Goal: Find specific page/section: Find specific page/section

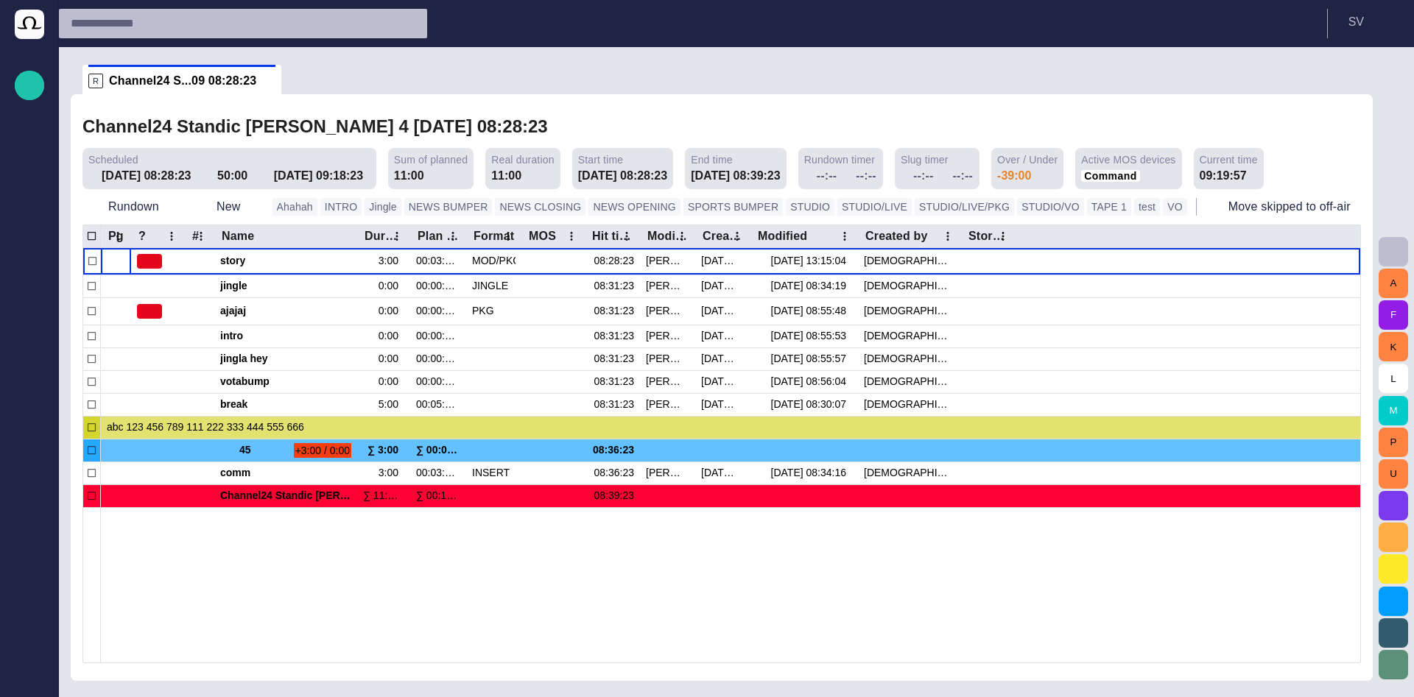
click at [1030, 604] on div at bounding box center [730, 584] width 1259 height 155
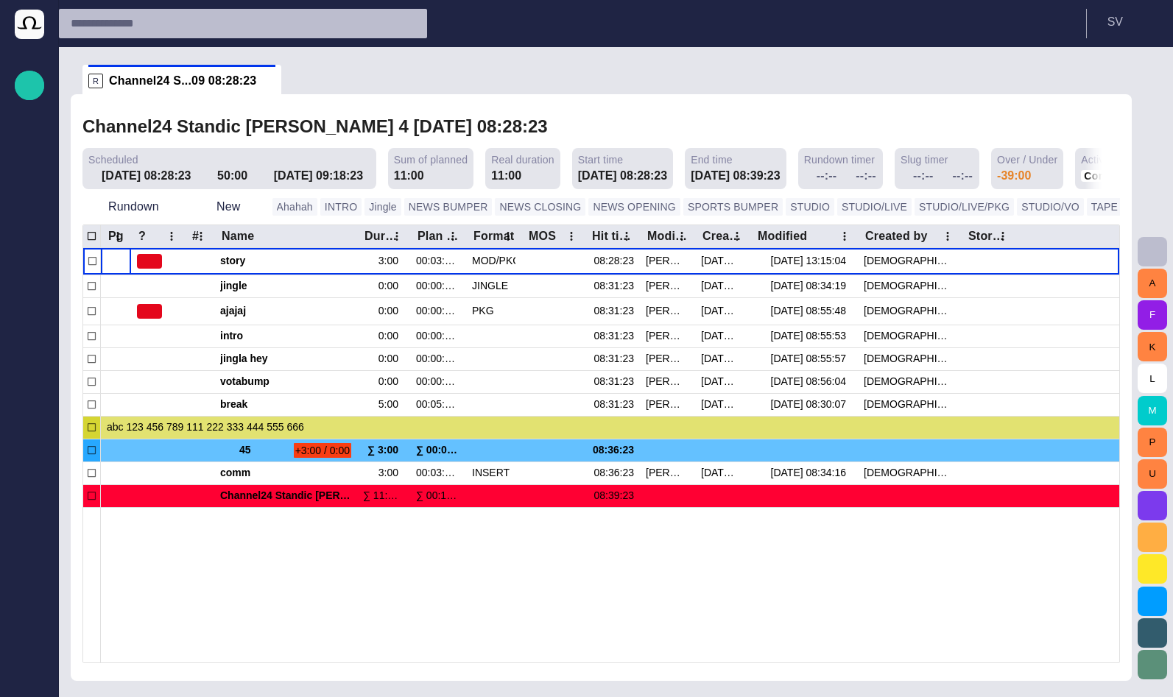
click at [1154, 250] on span "button" at bounding box center [1152, 252] width 18 height 18
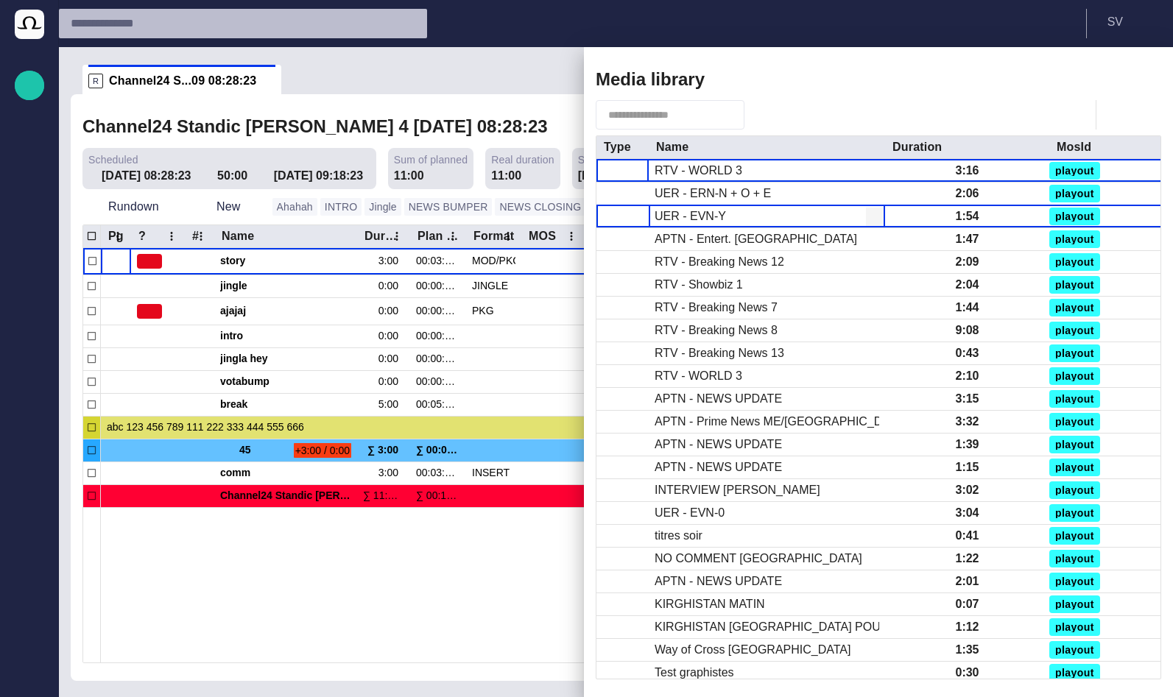
click at [737, 222] on div "UER - EVN-Y" at bounding box center [767, 216] width 236 height 22
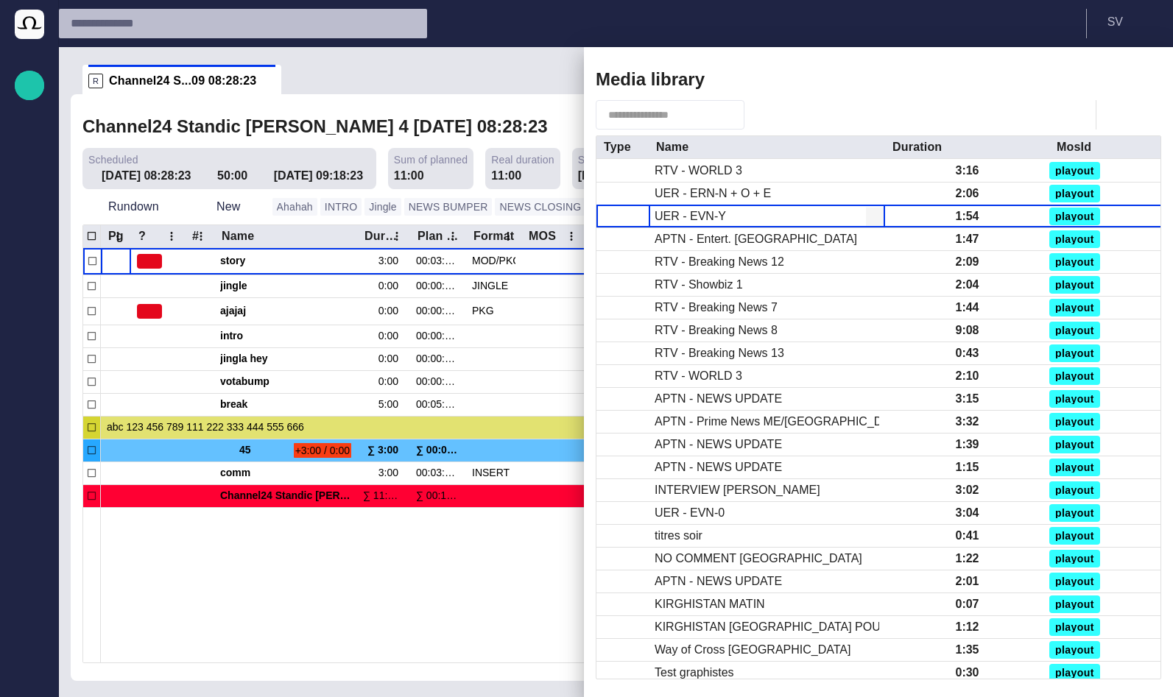
click at [737, 222] on div "UER - EVN-Y" at bounding box center [767, 216] width 236 height 22
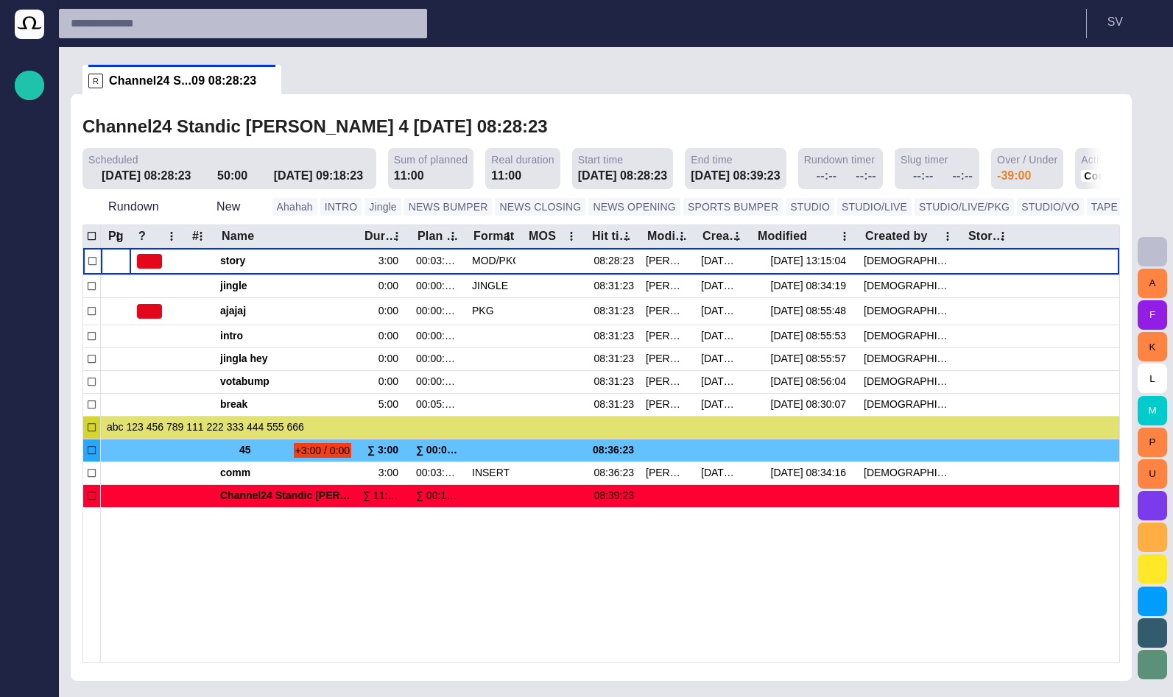
click at [1167, 247] on div "A F K L M P U" at bounding box center [1152, 372] width 41 height 650
click at [1162, 247] on button "button" at bounding box center [1151, 251] width 29 height 29
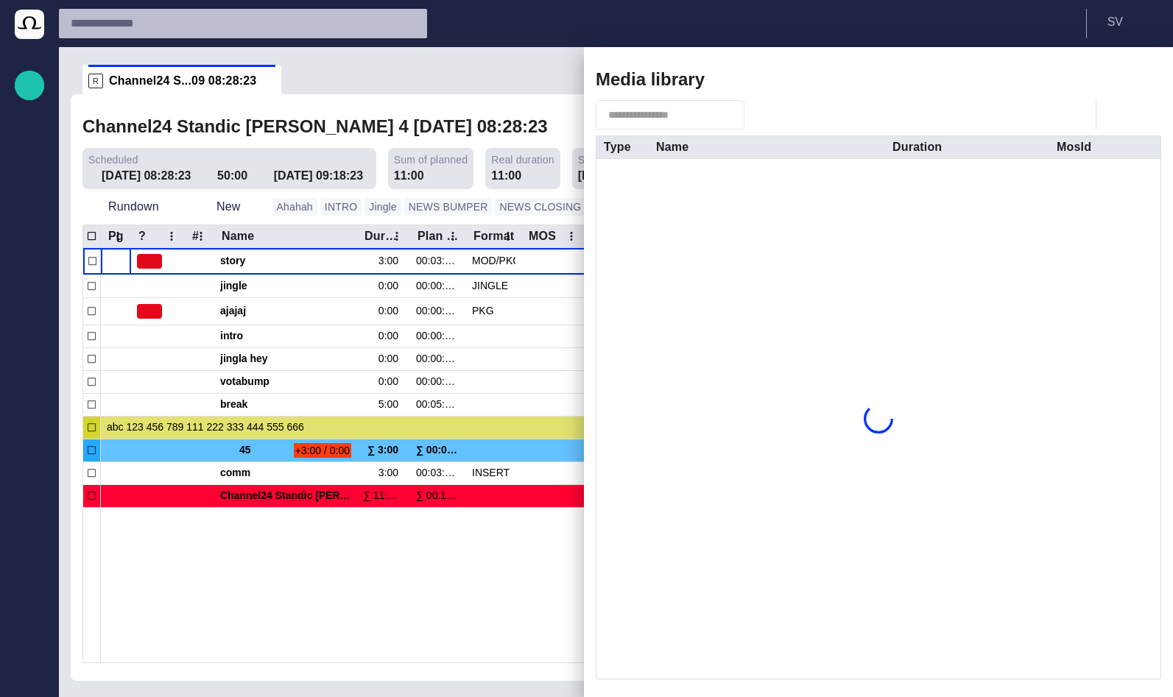
click at [1101, 81] on span "button" at bounding box center [1097, 80] width 18 height 18
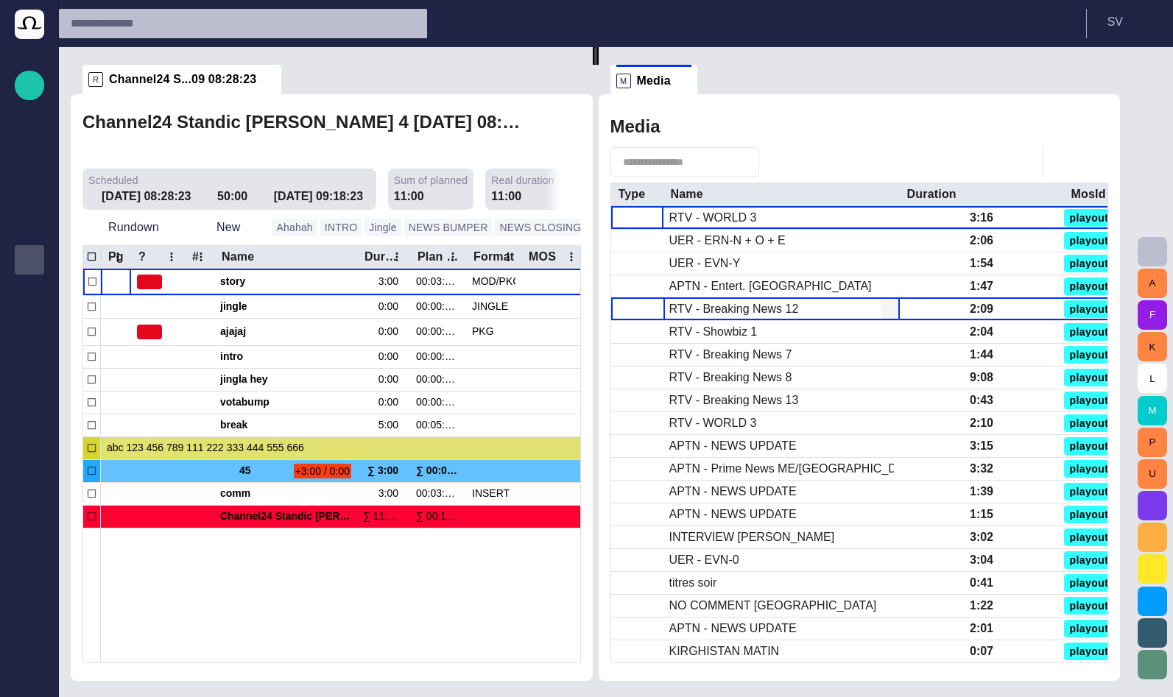
click at [722, 302] on div "RTV - Breaking News 12" at bounding box center [734, 309] width 130 height 16
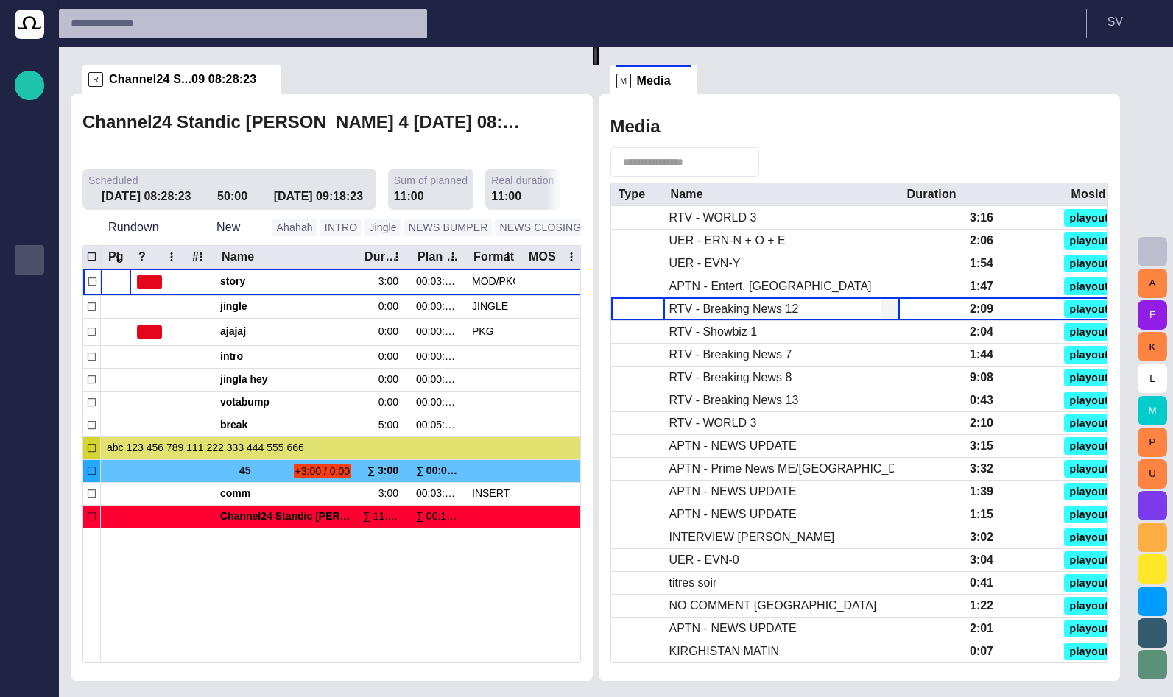
click at [722, 302] on div "RTV - Breaking News 12" at bounding box center [734, 309] width 130 height 16
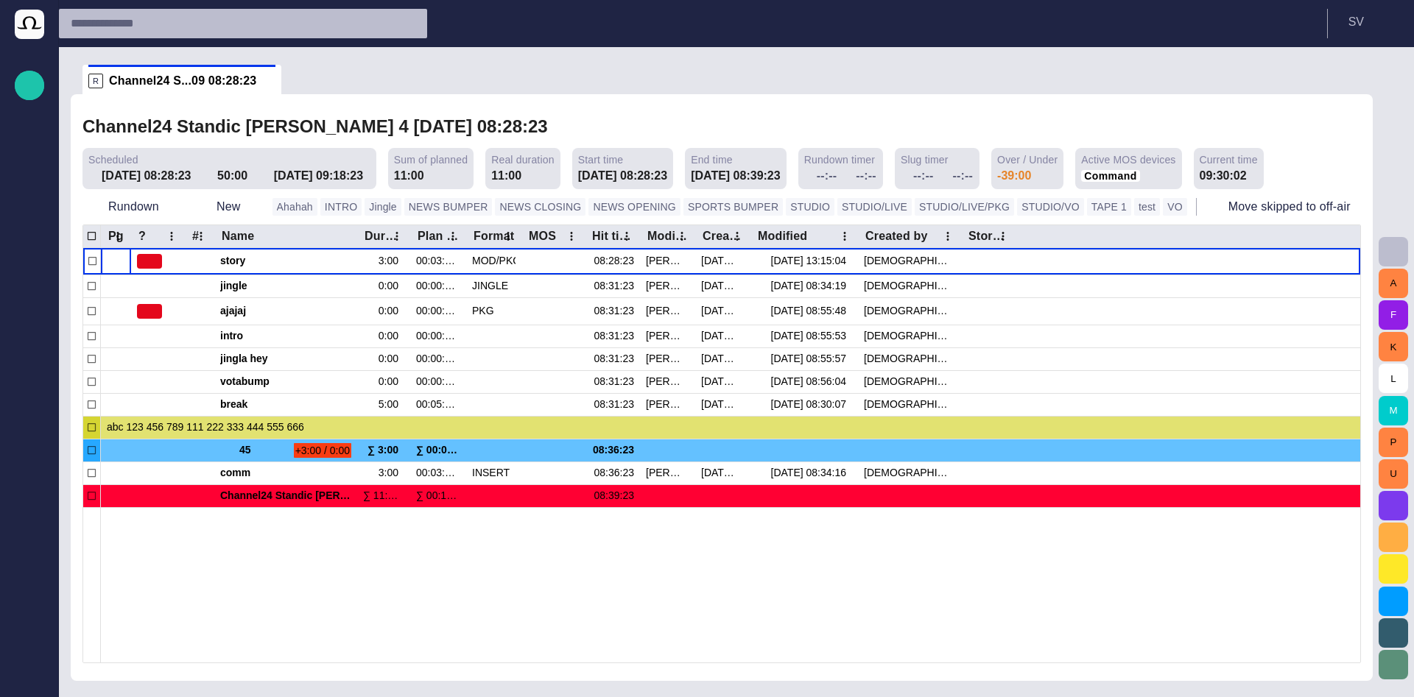
click at [1409, 249] on div "A F K L M P U" at bounding box center [1392, 372] width 41 height 650
click at [1406, 249] on button "button" at bounding box center [1392, 251] width 29 height 29
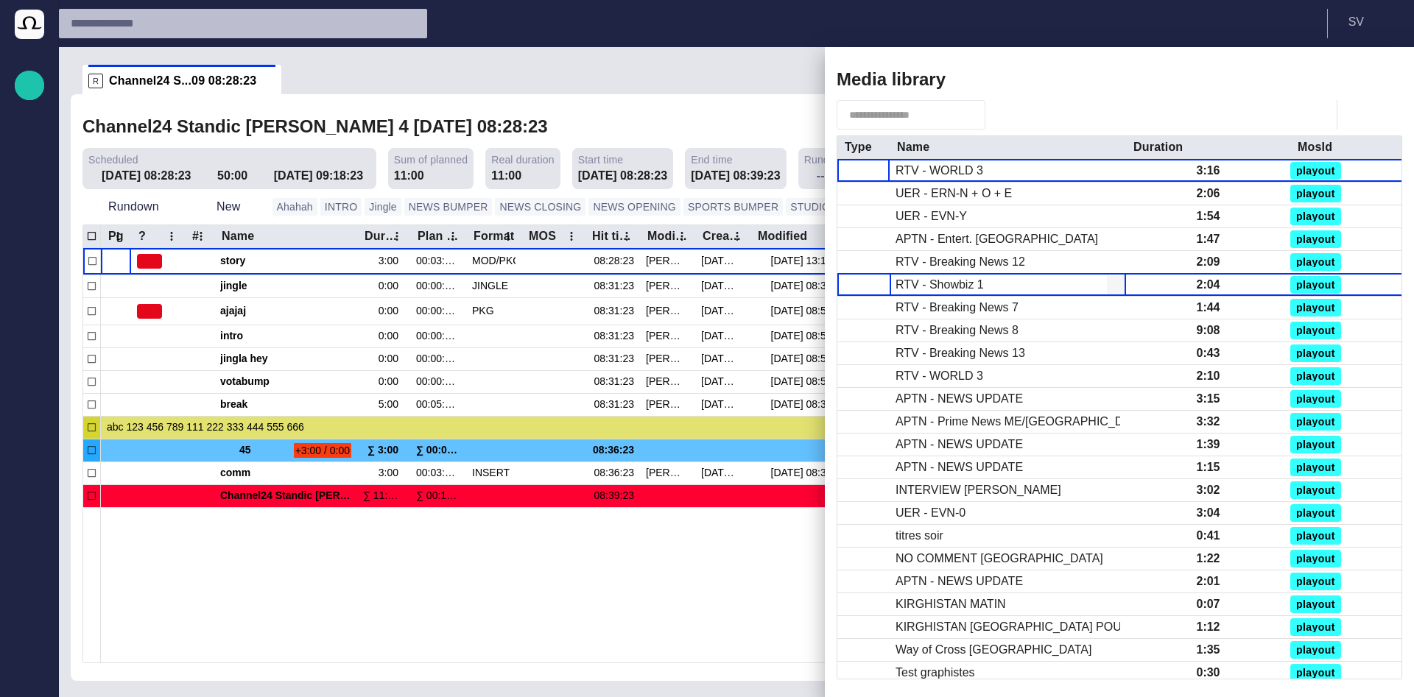
click at [1059, 289] on div "RTV - Showbiz 1" at bounding box center [1007, 285] width 236 height 22
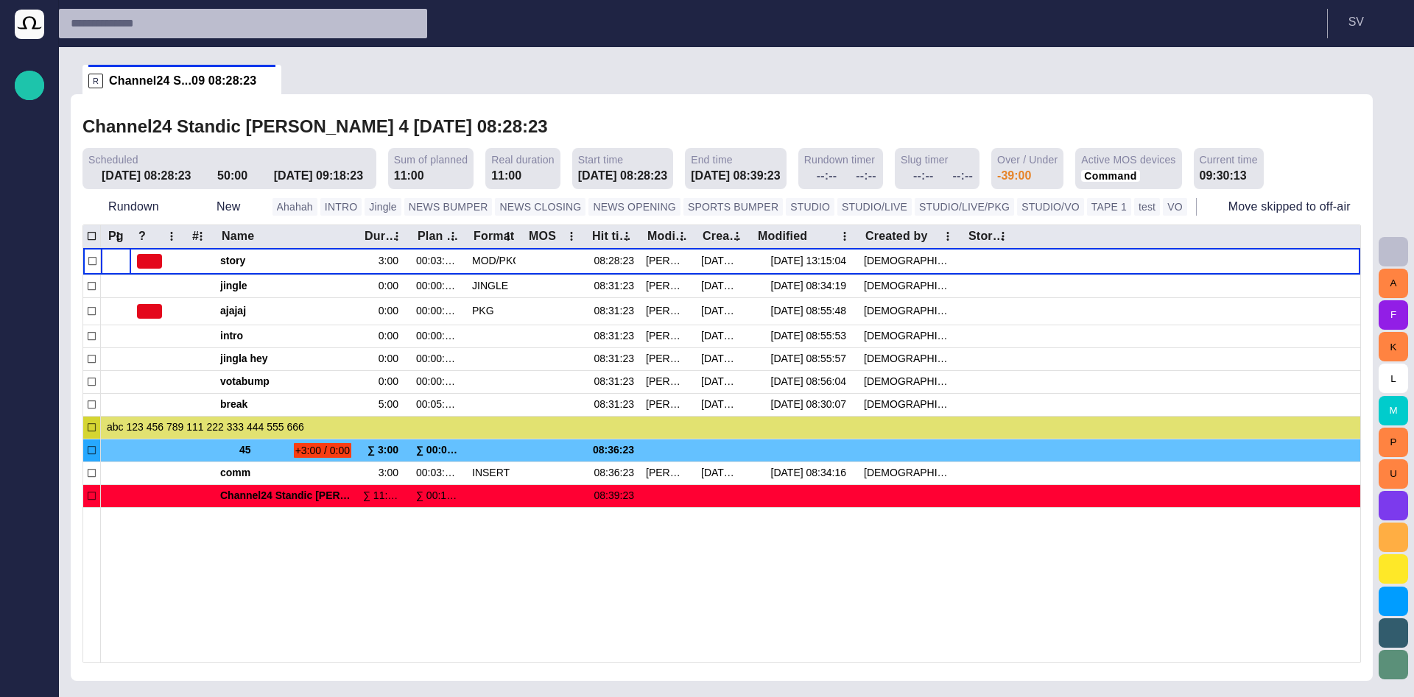
click at [1394, 255] on span "button" at bounding box center [1393, 252] width 18 height 18
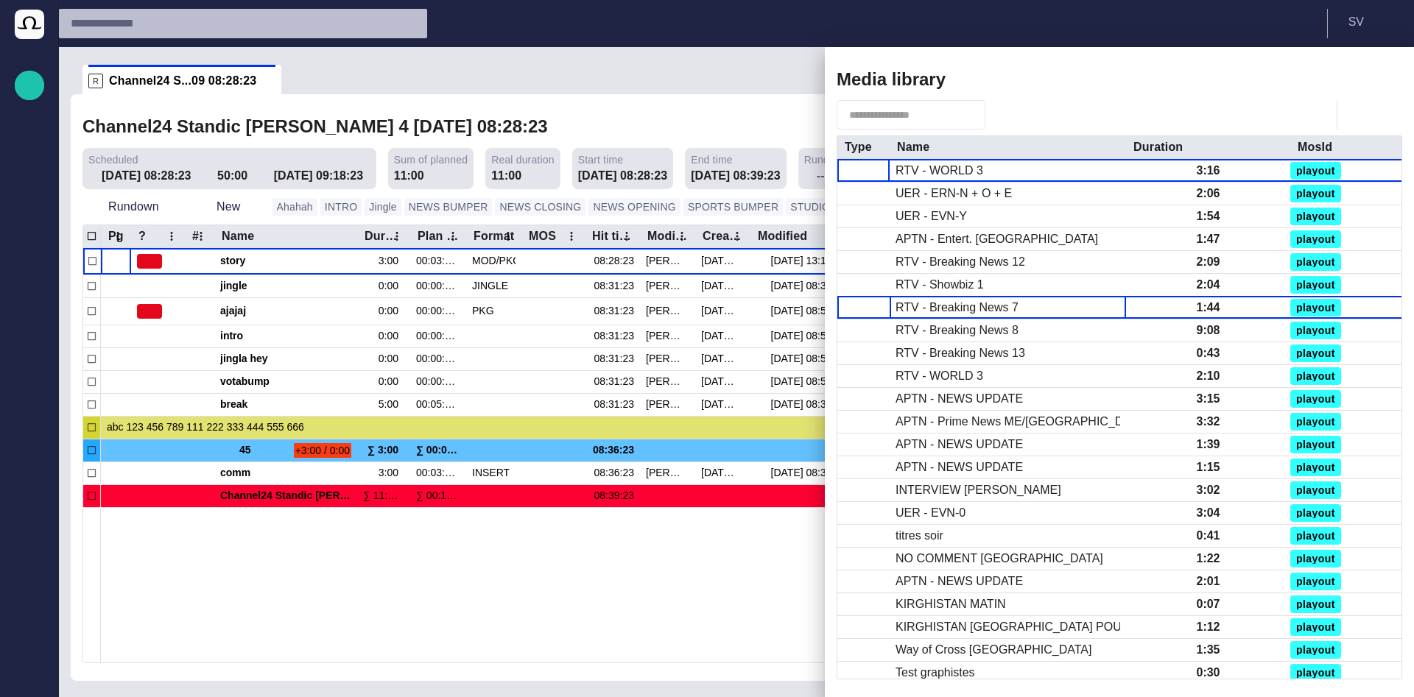
click at [947, 300] on div "RTV - Breaking News 7" at bounding box center [956, 308] width 123 height 16
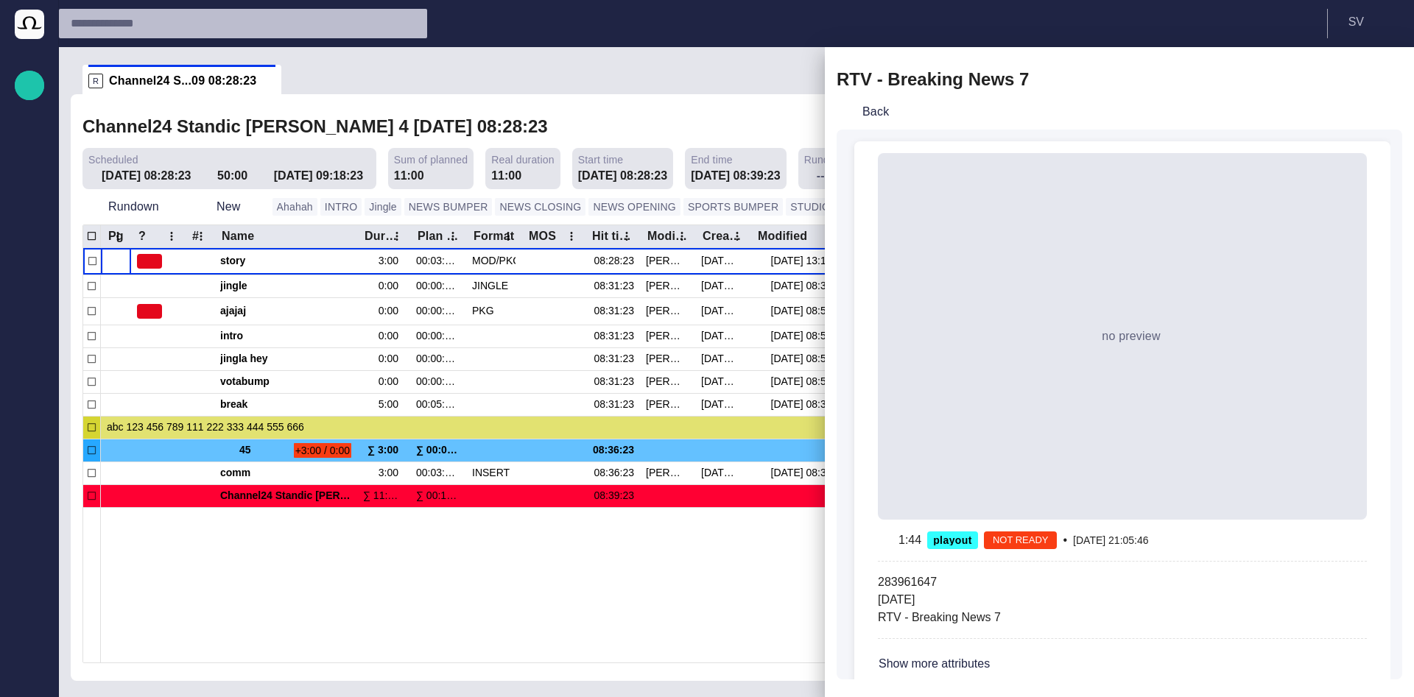
click at [1333, 76] on span "button" at bounding box center [1338, 80] width 18 height 18
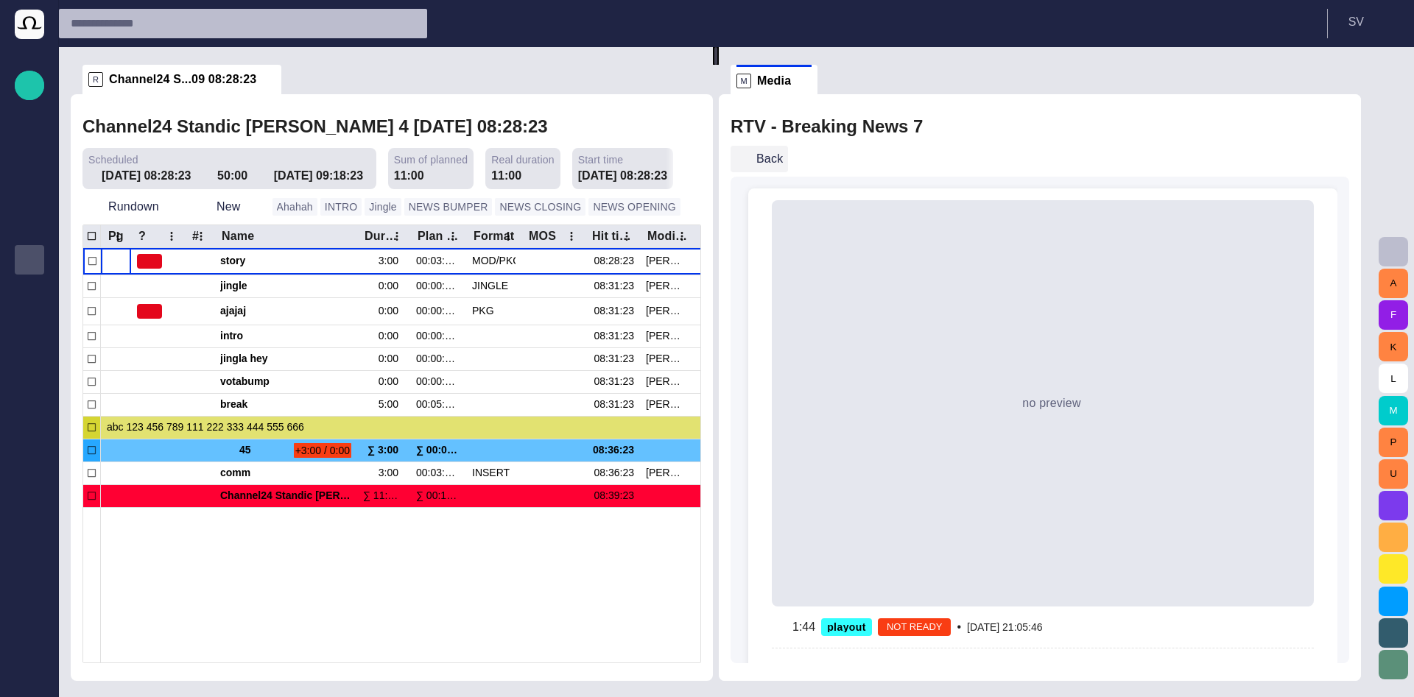
click at [784, 162] on button "Back" at bounding box center [758, 159] width 57 height 27
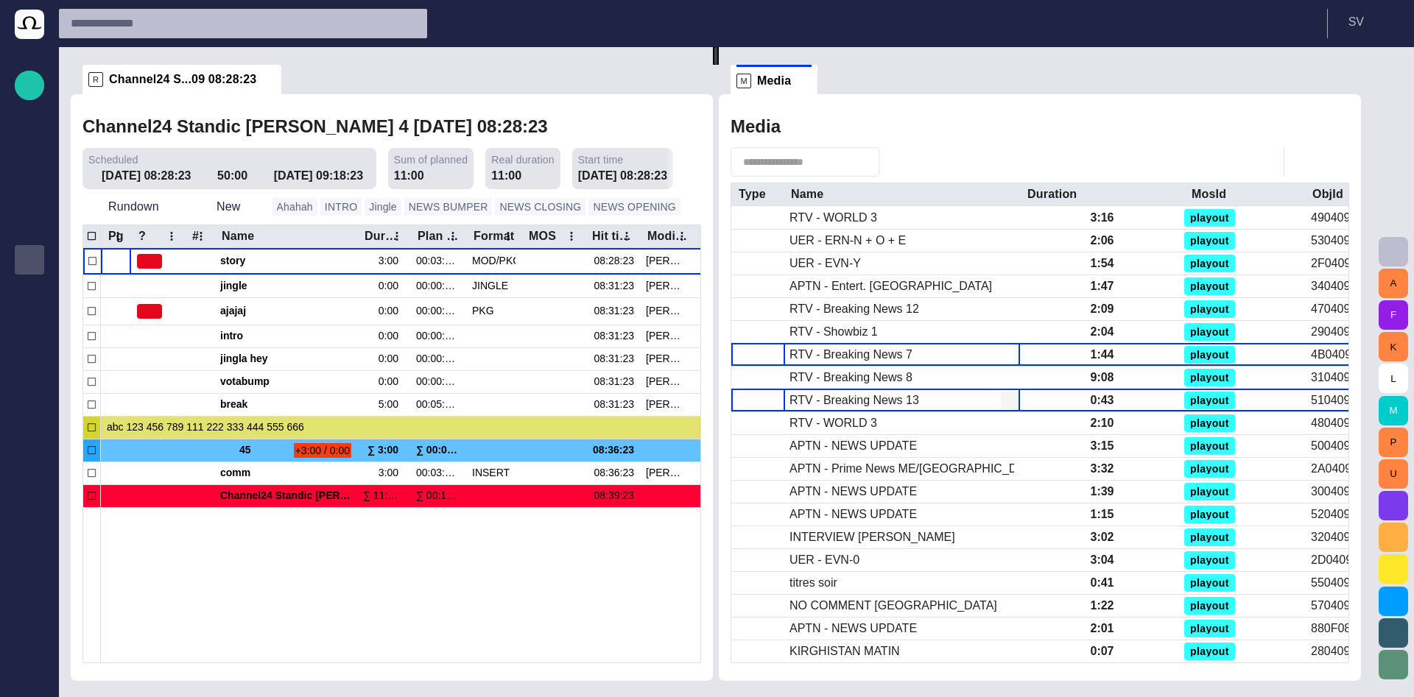
click at [876, 390] on div "RTV - Breaking News 13" at bounding box center [901, 400] width 236 height 22
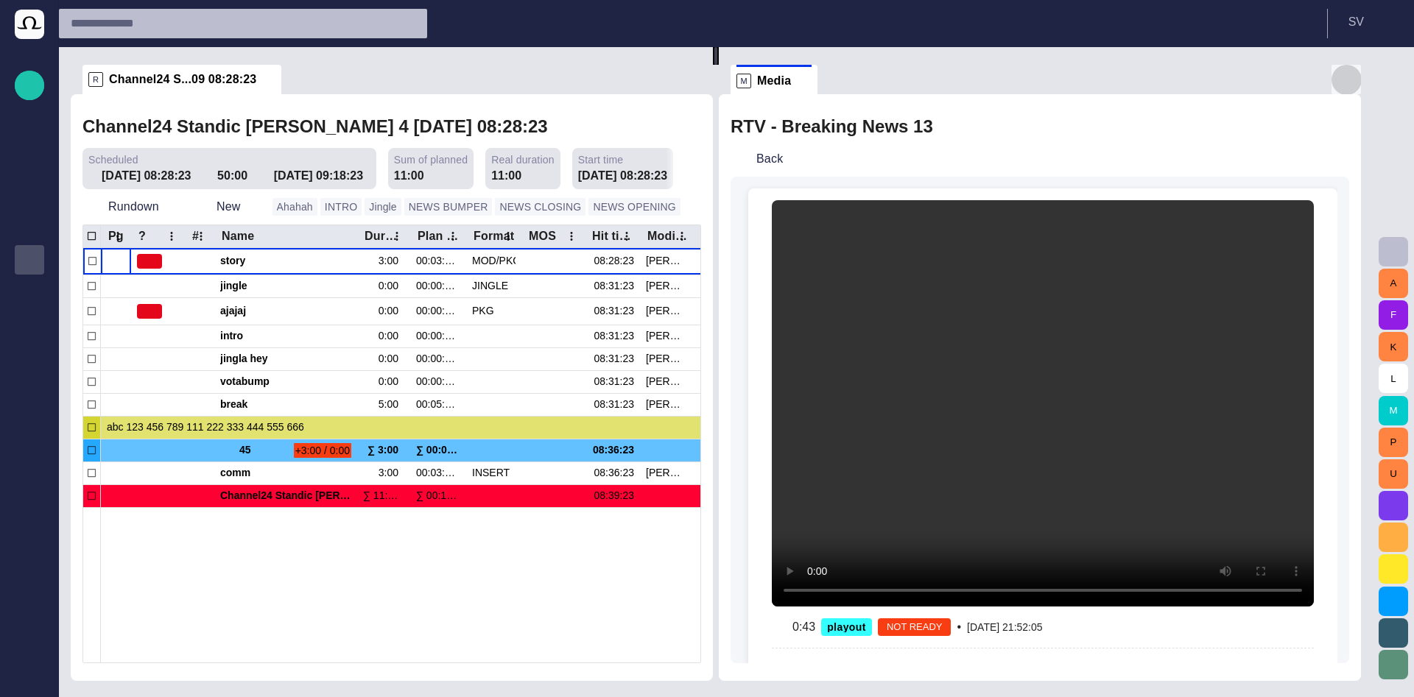
click at [1355, 72] on span "button" at bounding box center [1346, 80] width 18 height 18
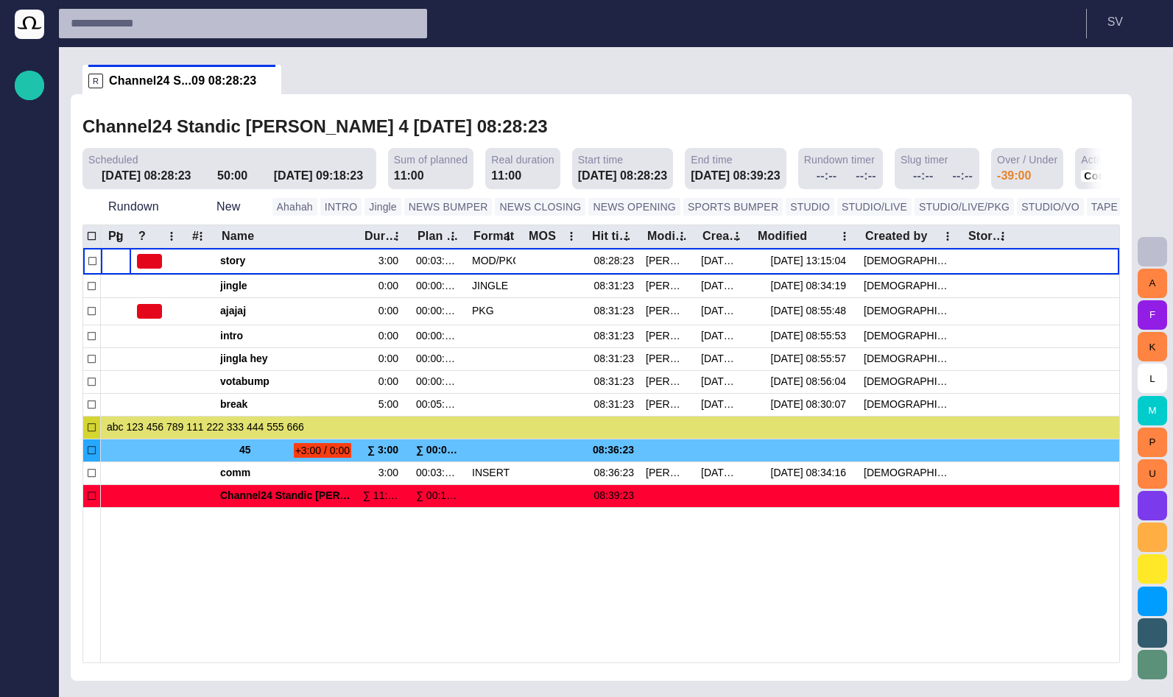
click at [1157, 255] on span "button" at bounding box center [1152, 252] width 18 height 18
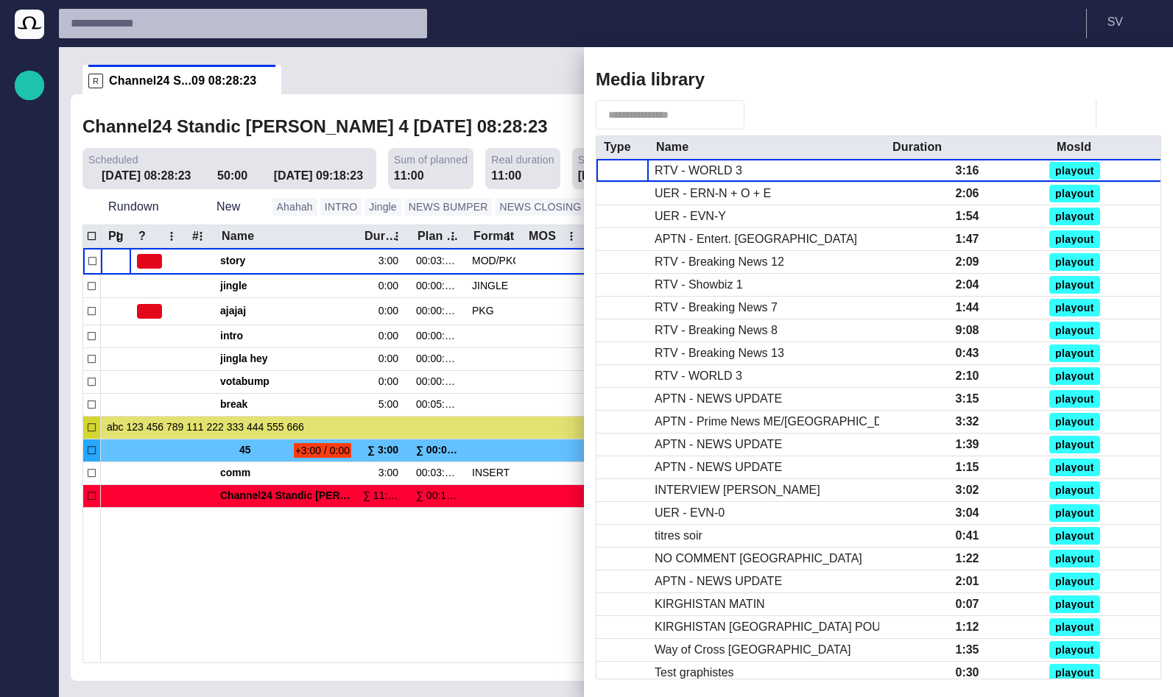
click at [1101, 78] on span "button" at bounding box center [1097, 80] width 18 height 18
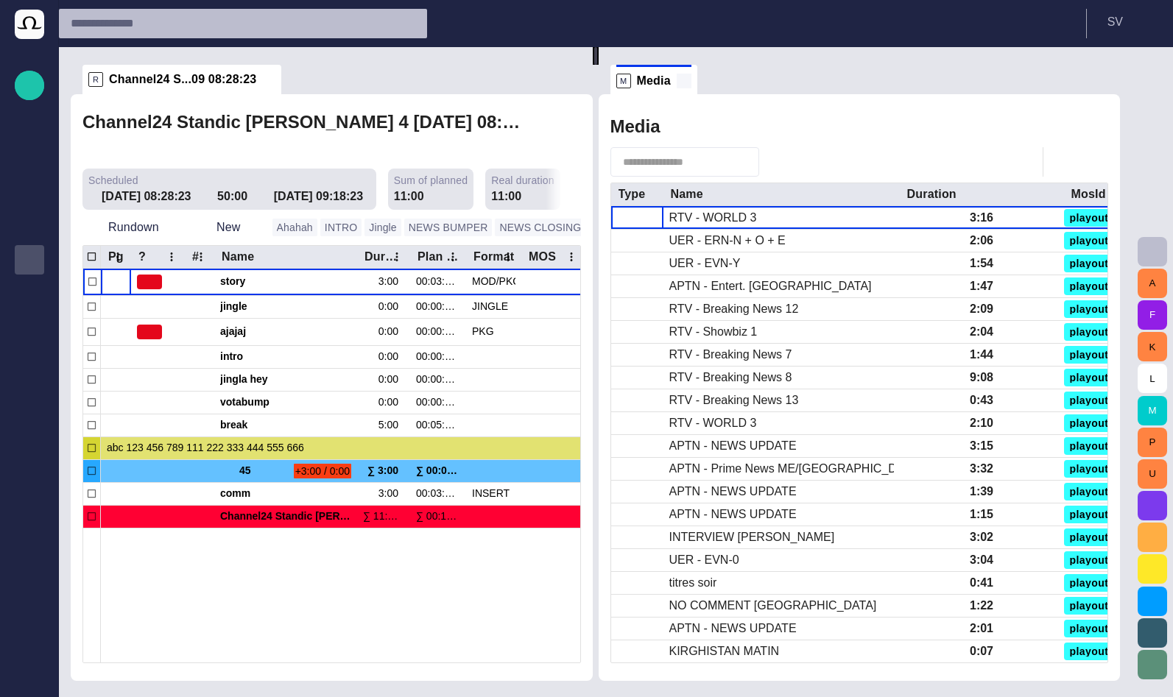
click at [691, 78] on span at bounding box center [684, 81] width 15 height 15
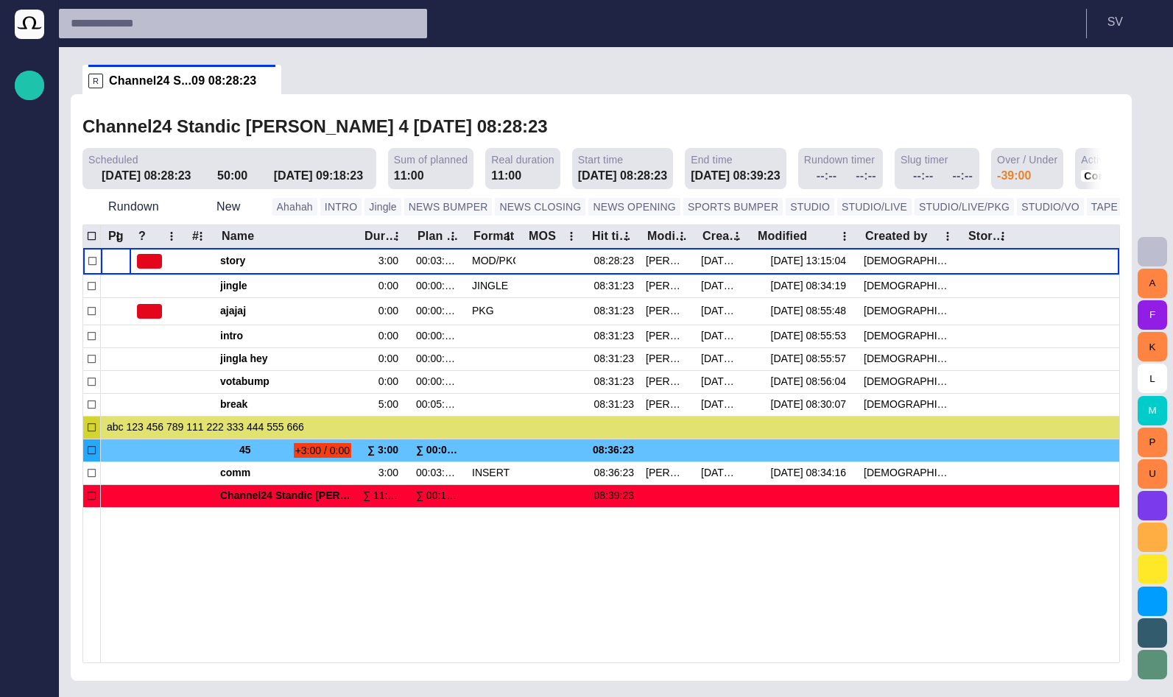
click at [1149, 251] on span "button" at bounding box center [1152, 252] width 18 height 18
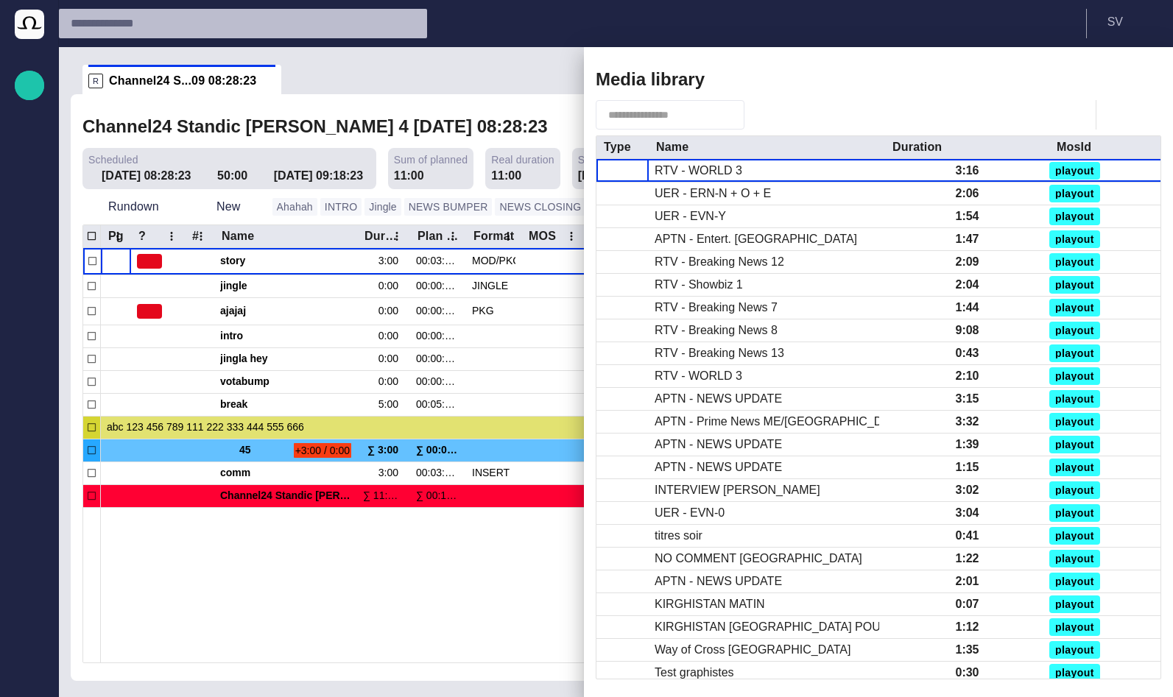
click at [1101, 81] on span "button" at bounding box center [1097, 80] width 18 height 18
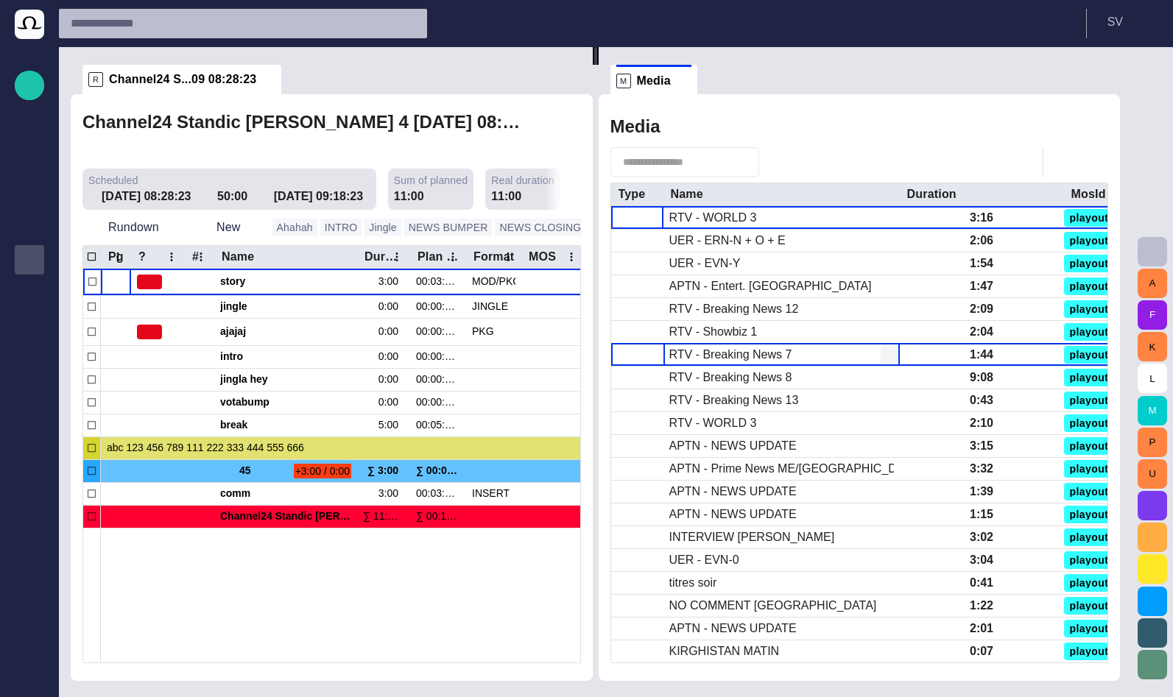
click at [745, 349] on div "RTV - Breaking News 7" at bounding box center [730, 355] width 123 height 16
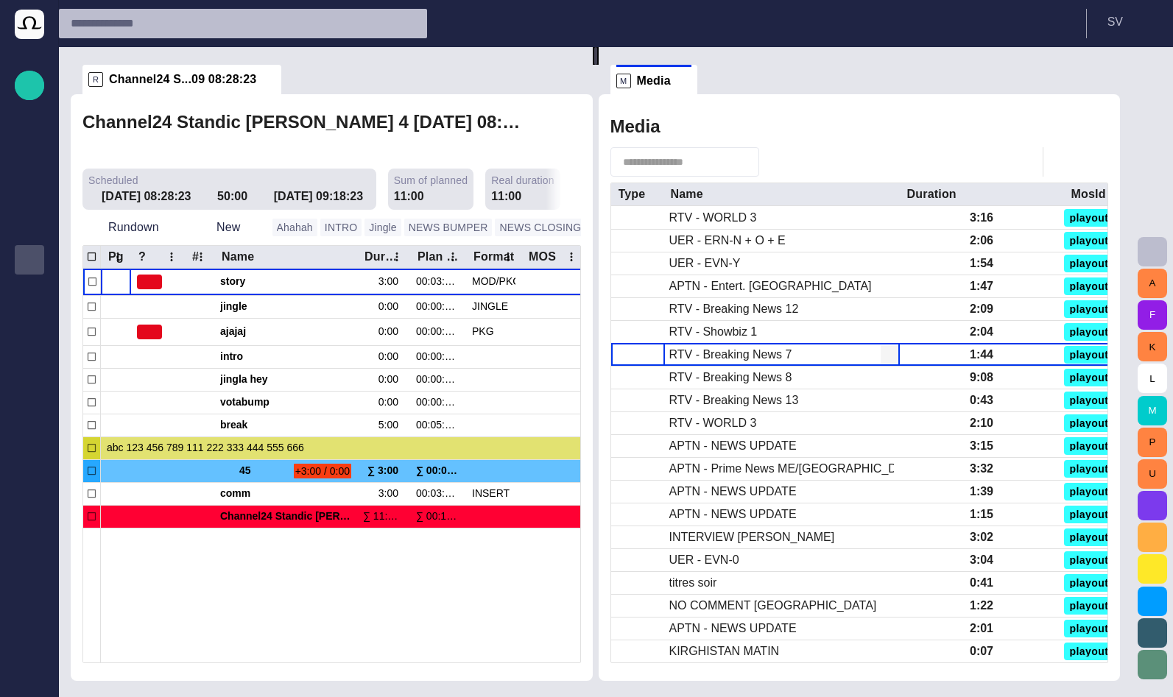
click at [745, 349] on div "RTV - Breaking News 7" at bounding box center [730, 355] width 123 height 16
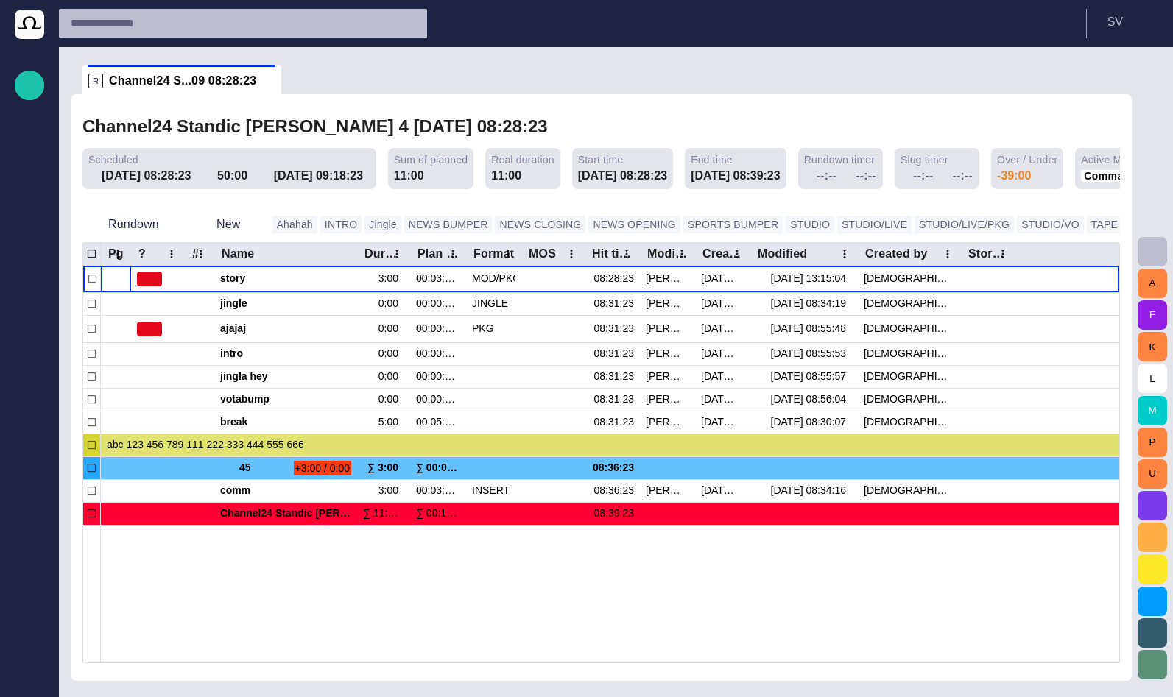
click at [1146, 253] on span "button" at bounding box center [1152, 252] width 18 height 18
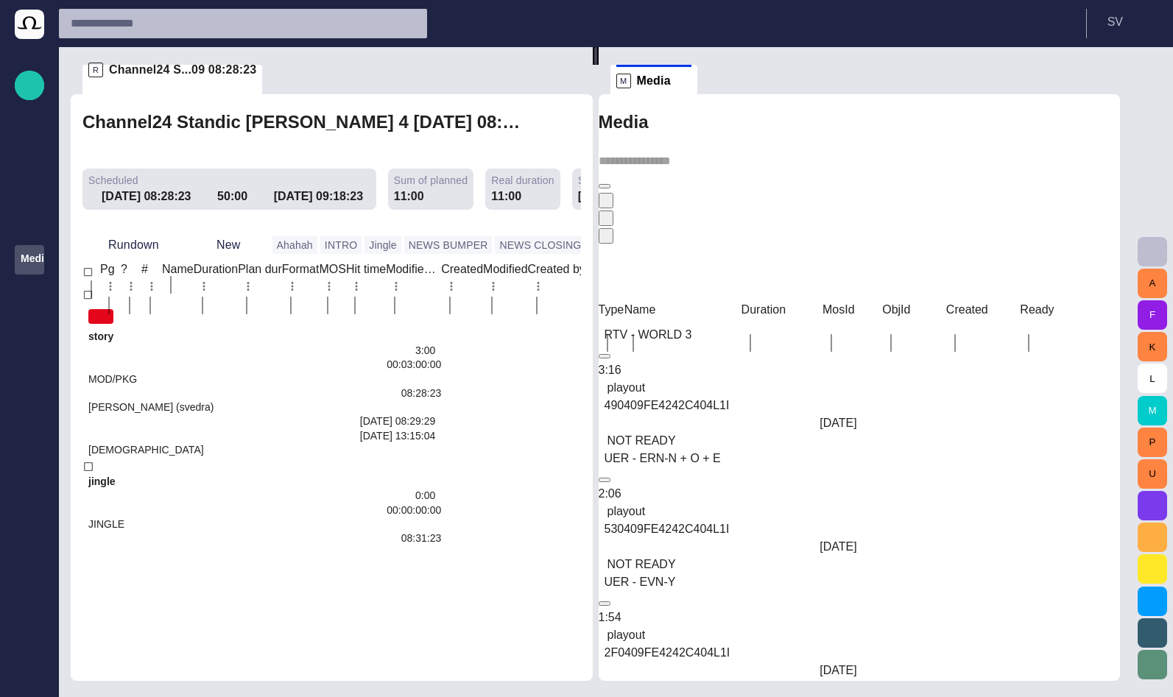
click at [740, 574] on div "UER - EVN-Y" at bounding box center [731, 583] width 264 height 18
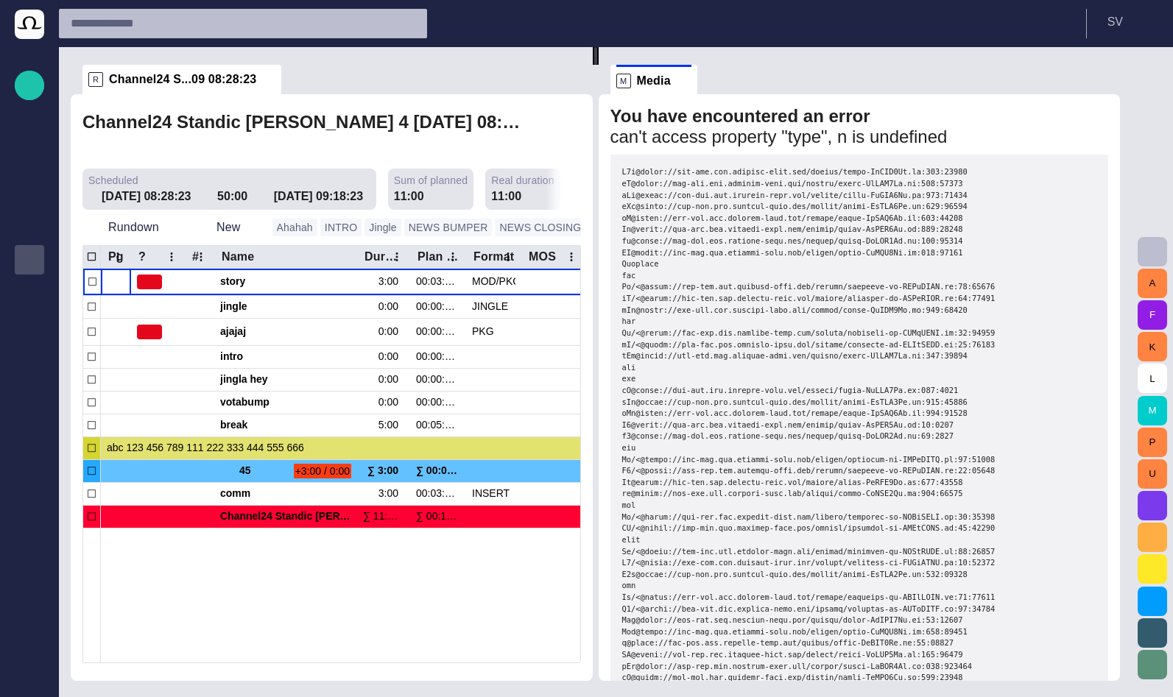
scroll to position [347, 0]
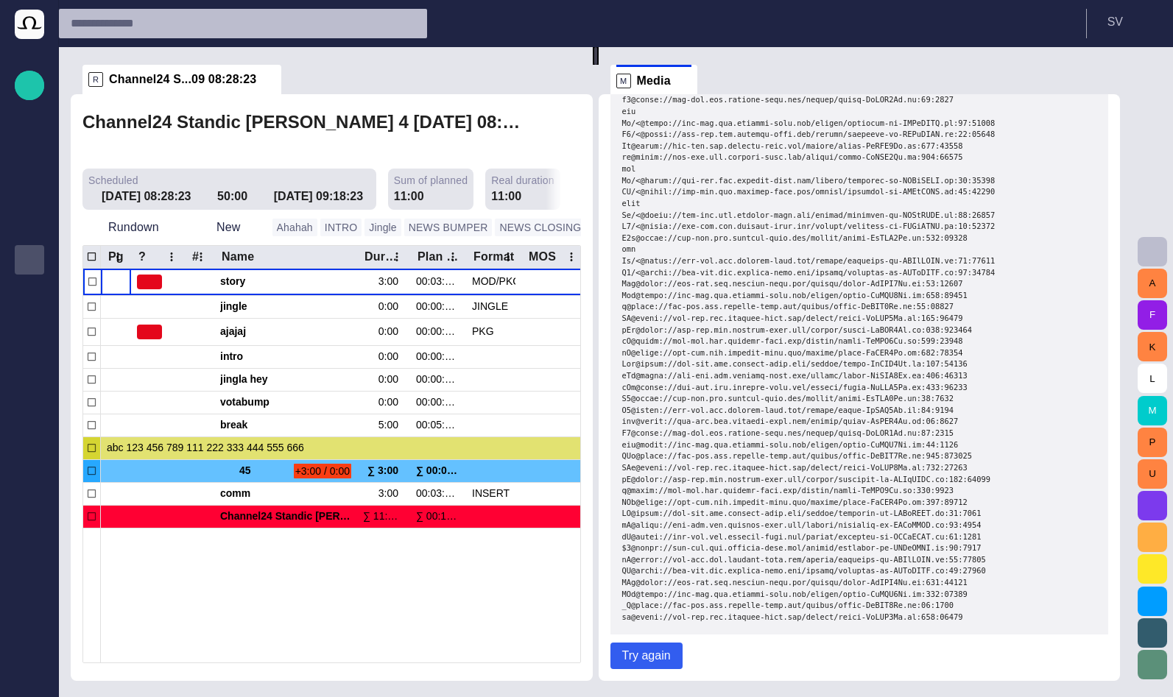
click at [649, 664] on button "Try again" at bounding box center [646, 656] width 72 height 27
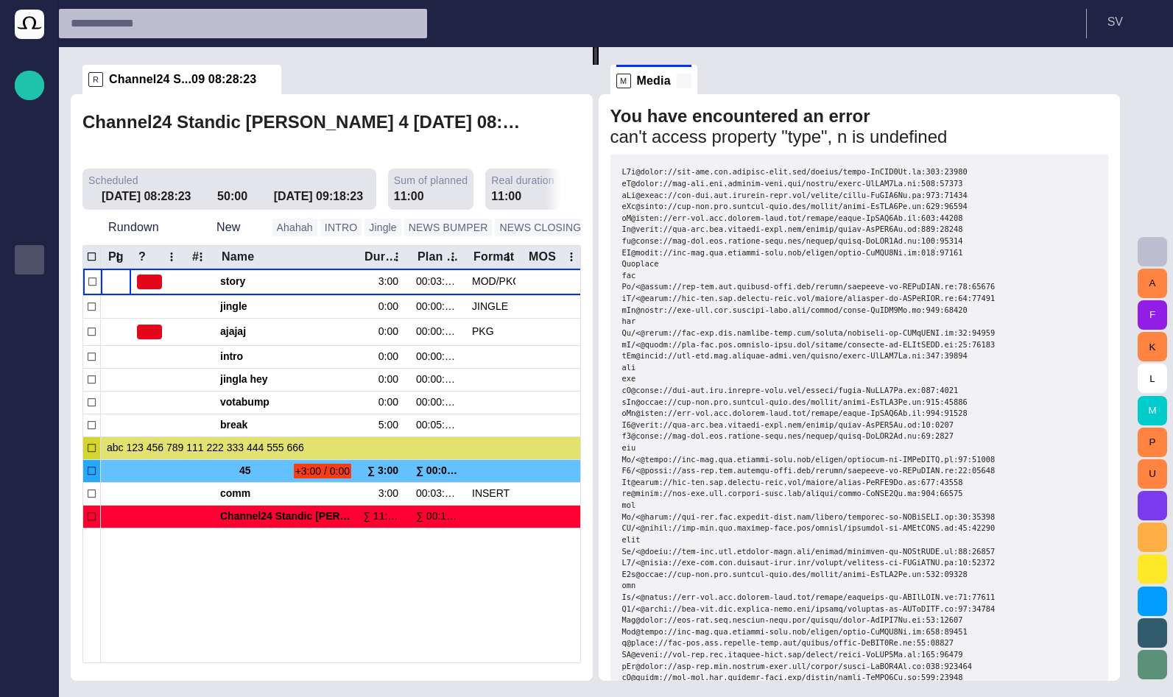
click at [691, 74] on span at bounding box center [684, 81] width 15 height 15
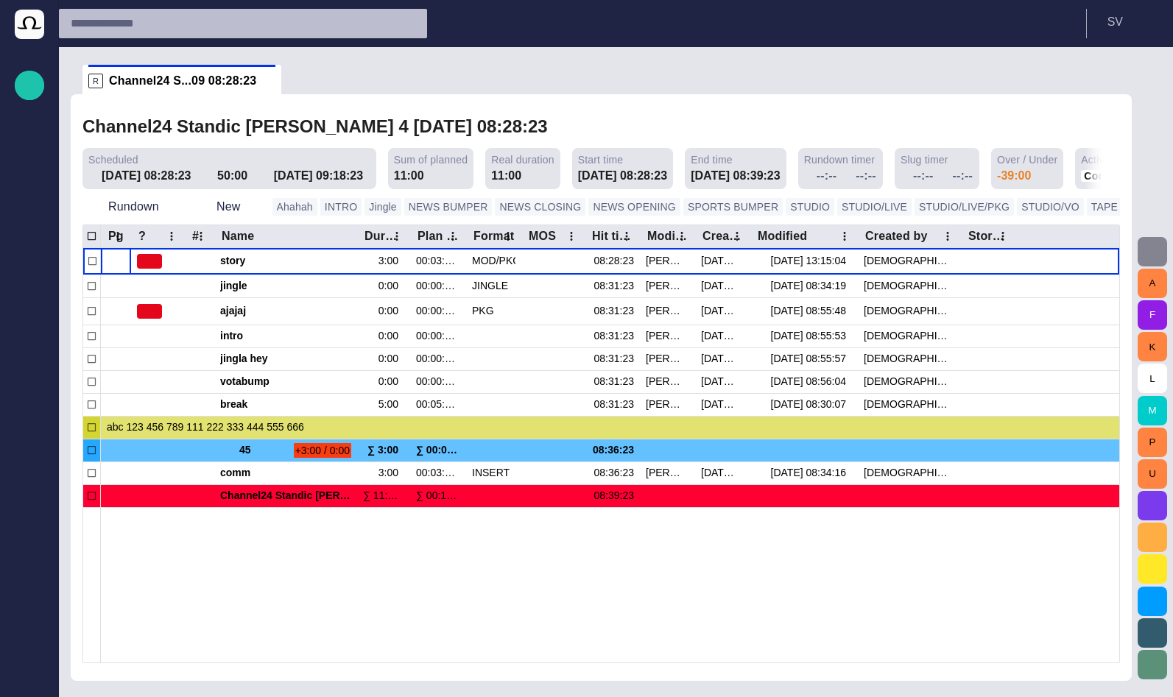
click at [1155, 246] on span "button" at bounding box center [1152, 252] width 18 height 18
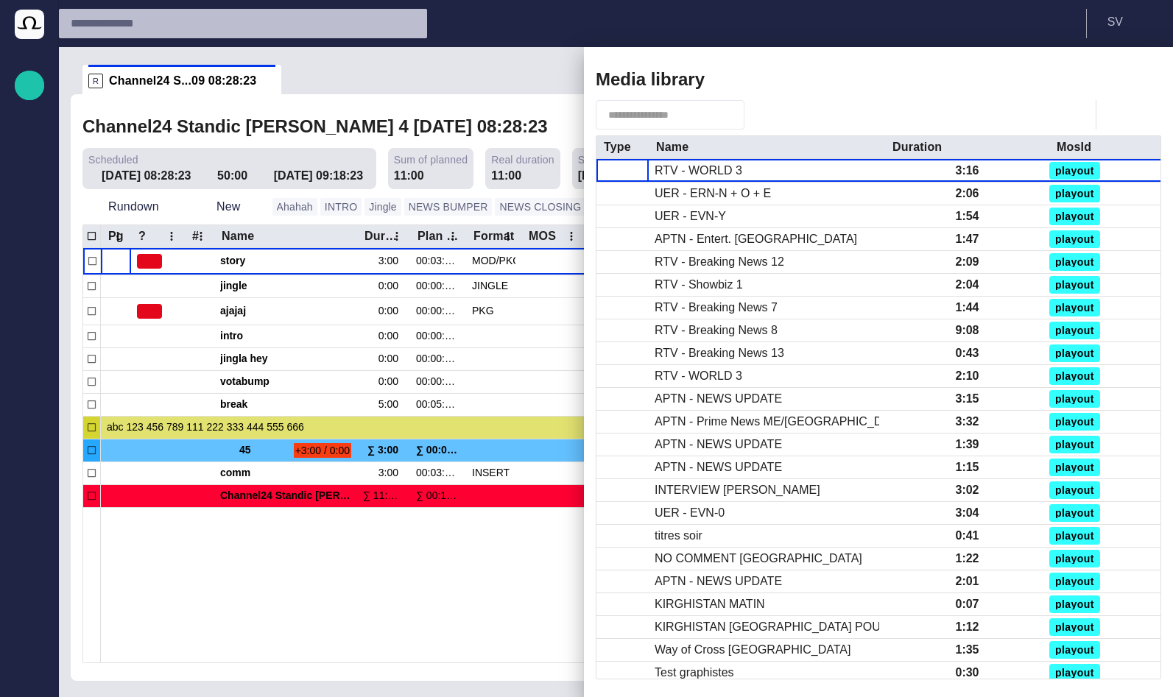
click at [1093, 83] on span "button" at bounding box center [1097, 80] width 18 height 18
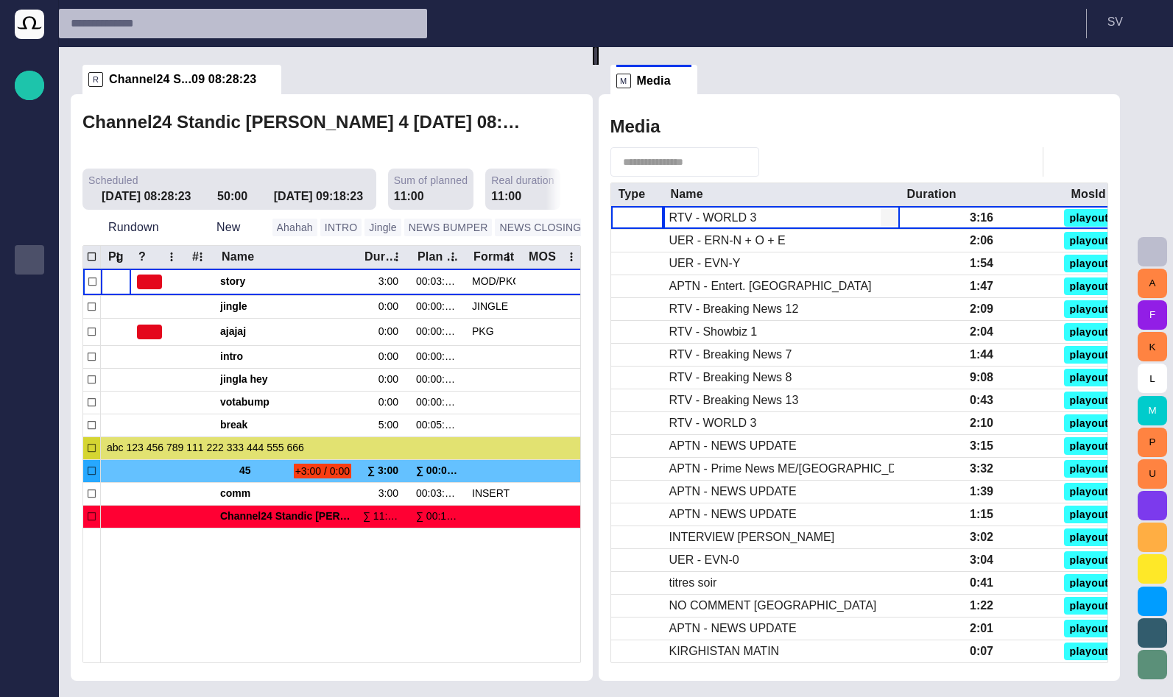
click at [733, 214] on div "RTV - WORLD 3" at bounding box center [713, 218] width 88 height 16
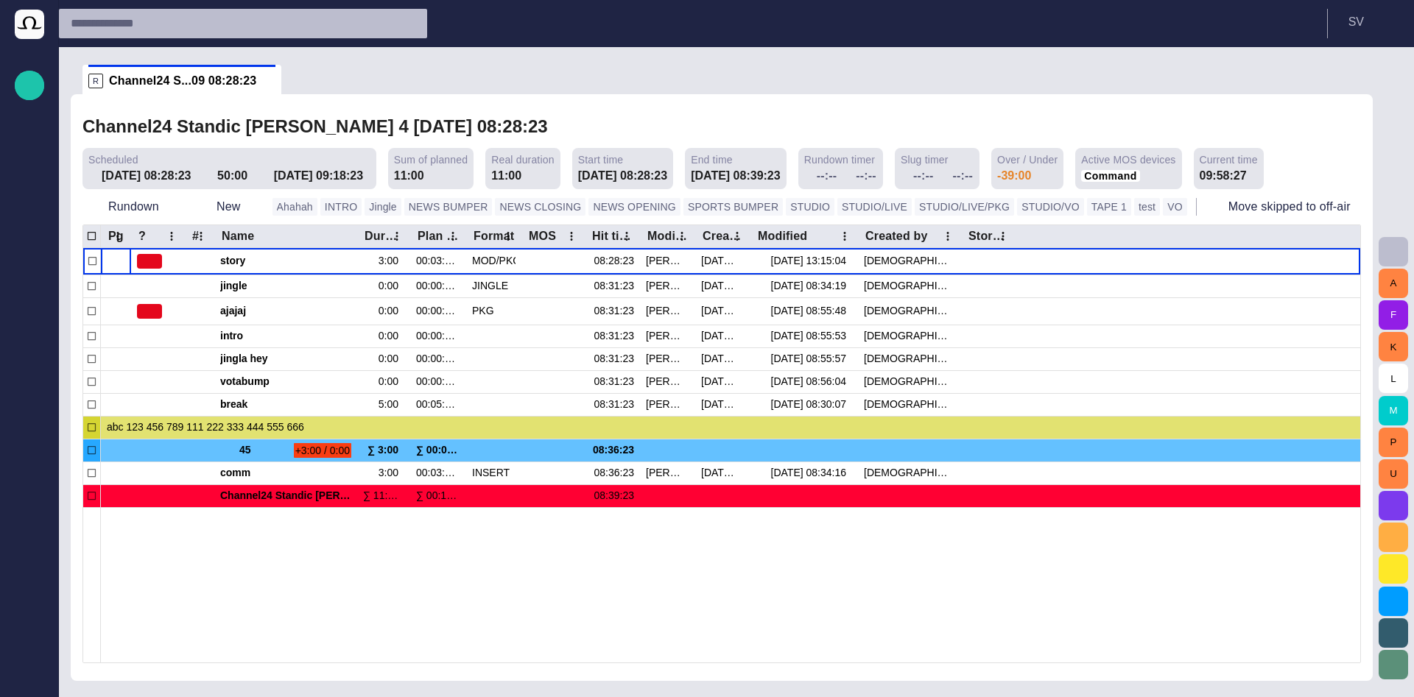
click at [1383, 261] on button "button" at bounding box center [1392, 251] width 29 height 29
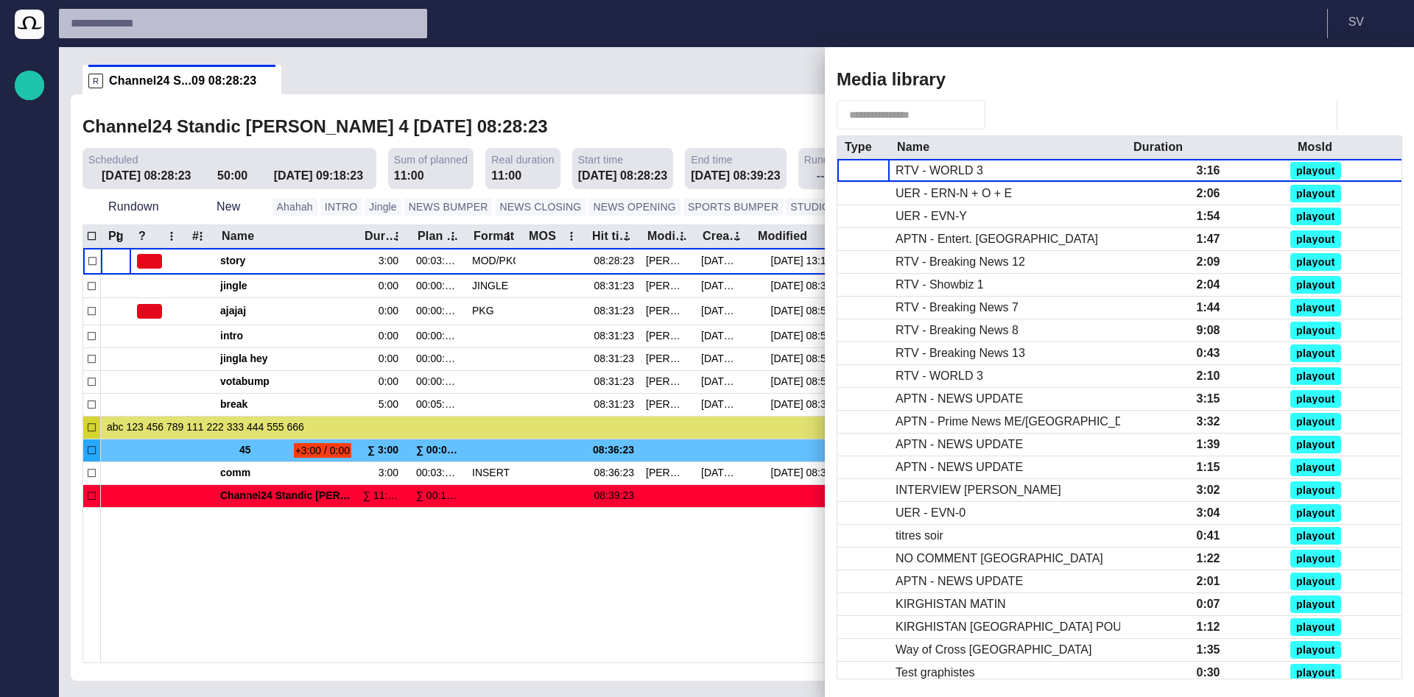
click at [1340, 86] on span "button" at bounding box center [1338, 80] width 18 height 18
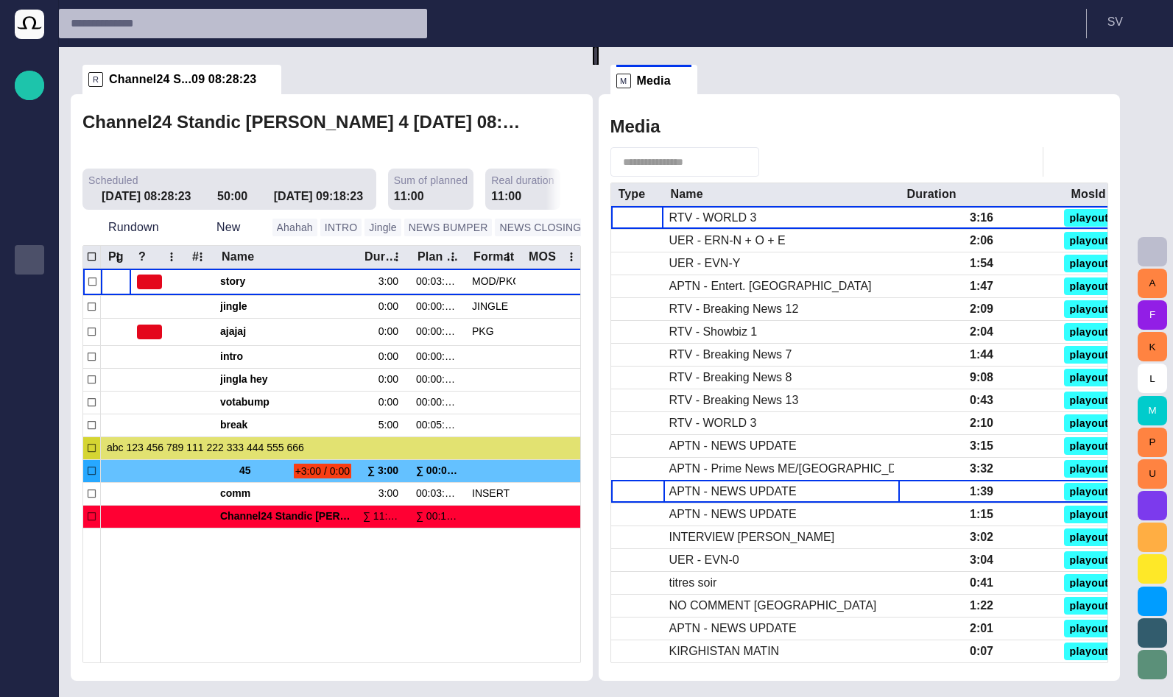
click at [755, 491] on div "APTN - NEWS UPDATE" at bounding box center [732, 492] width 127 height 16
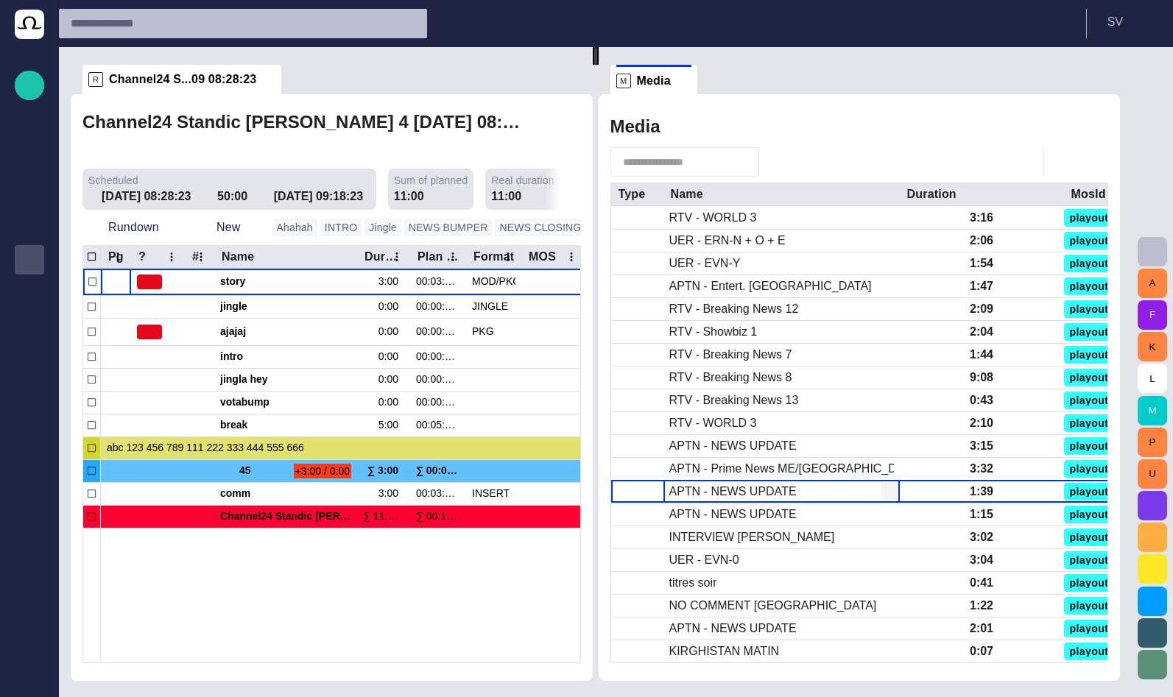
click at [755, 491] on div "APTN - NEWS UPDATE" at bounding box center [732, 492] width 127 height 16
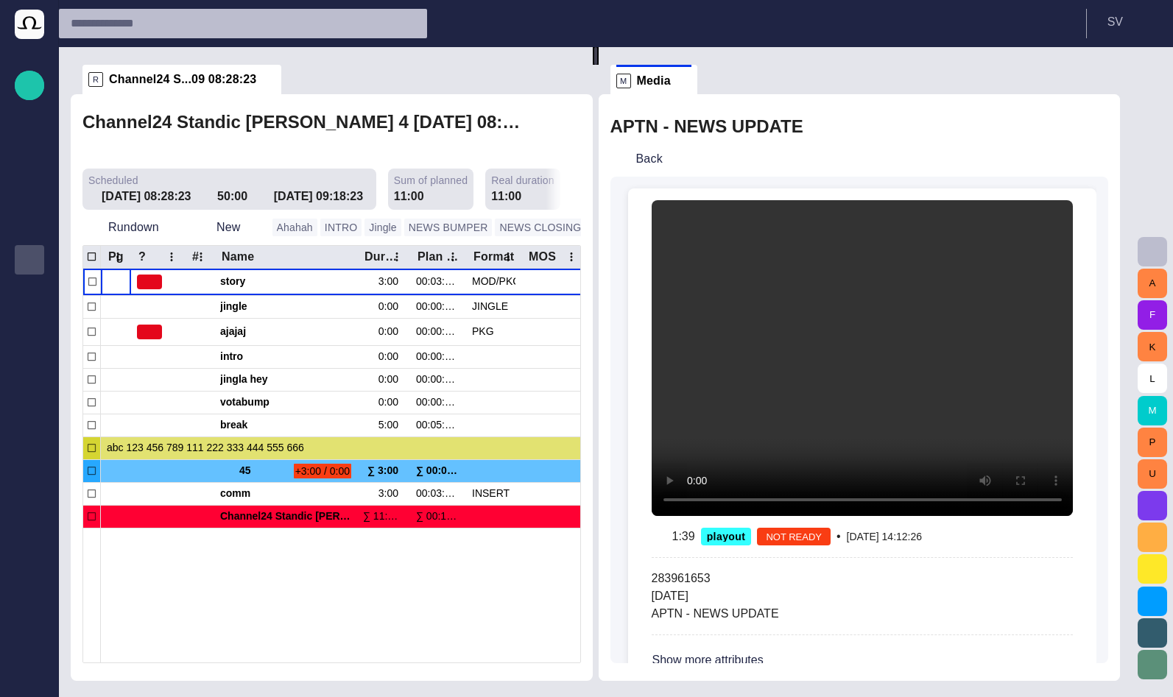
click at [689, 88] on div "M Media" at bounding box center [653, 79] width 75 height 29
click at [691, 82] on span at bounding box center [684, 81] width 15 height 15
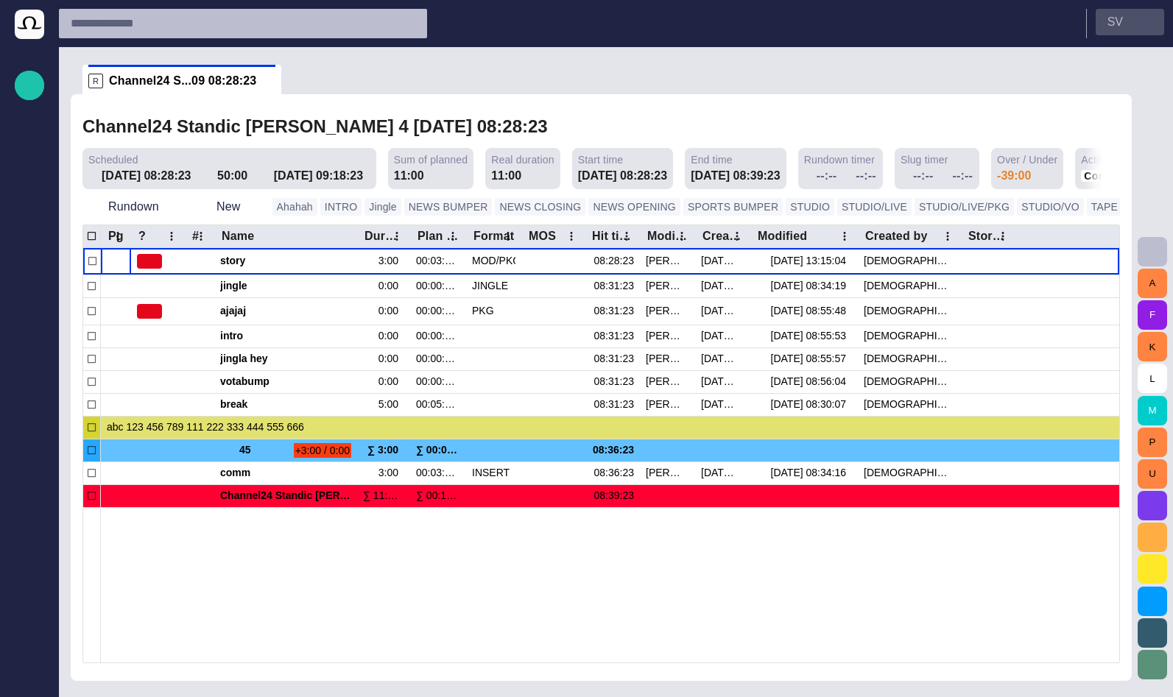
click at [1109, 18] on button "S V" at bounding box center [1130, 22] width 68 height 27
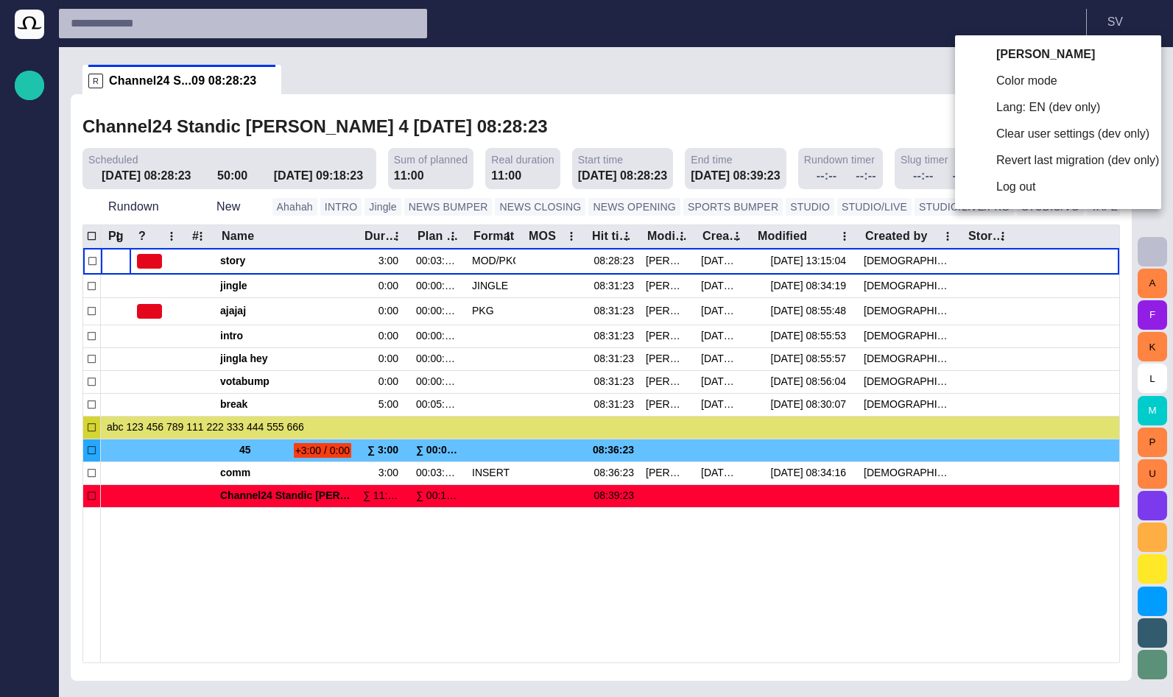
click at [1038, 135] on li "Clear user settings (dev only)" at bounding box center [1058, 134] width 206 height 27
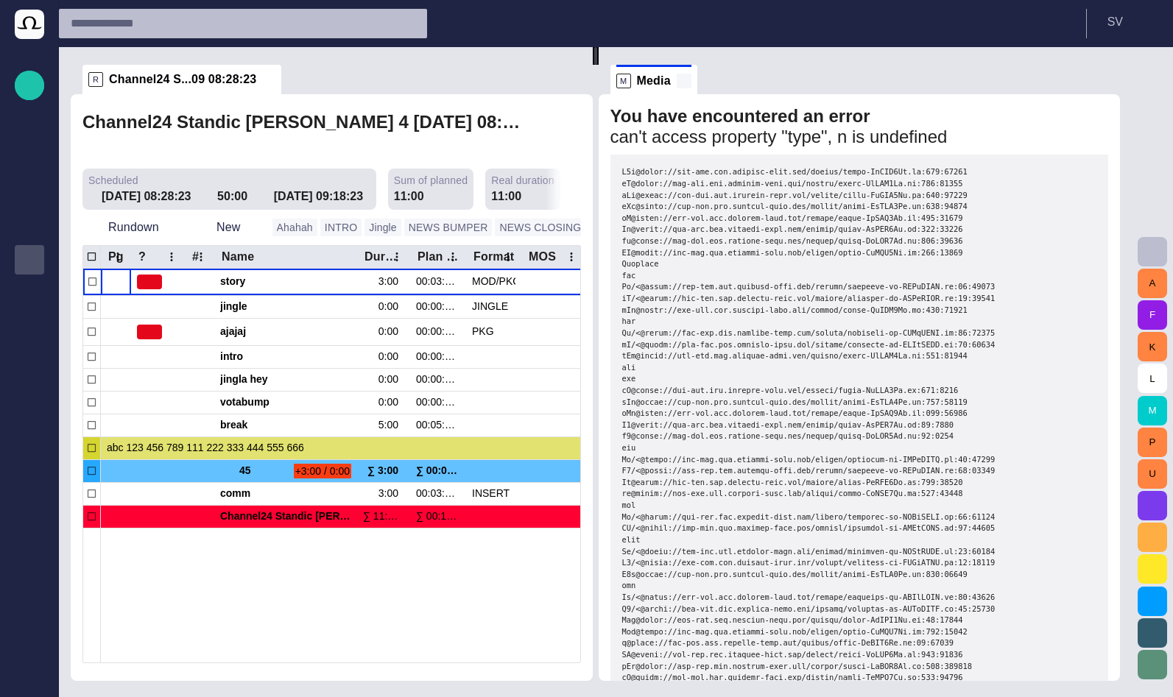
click at [689, 81] on span at bounding box center [684, 81] width 15 height 15
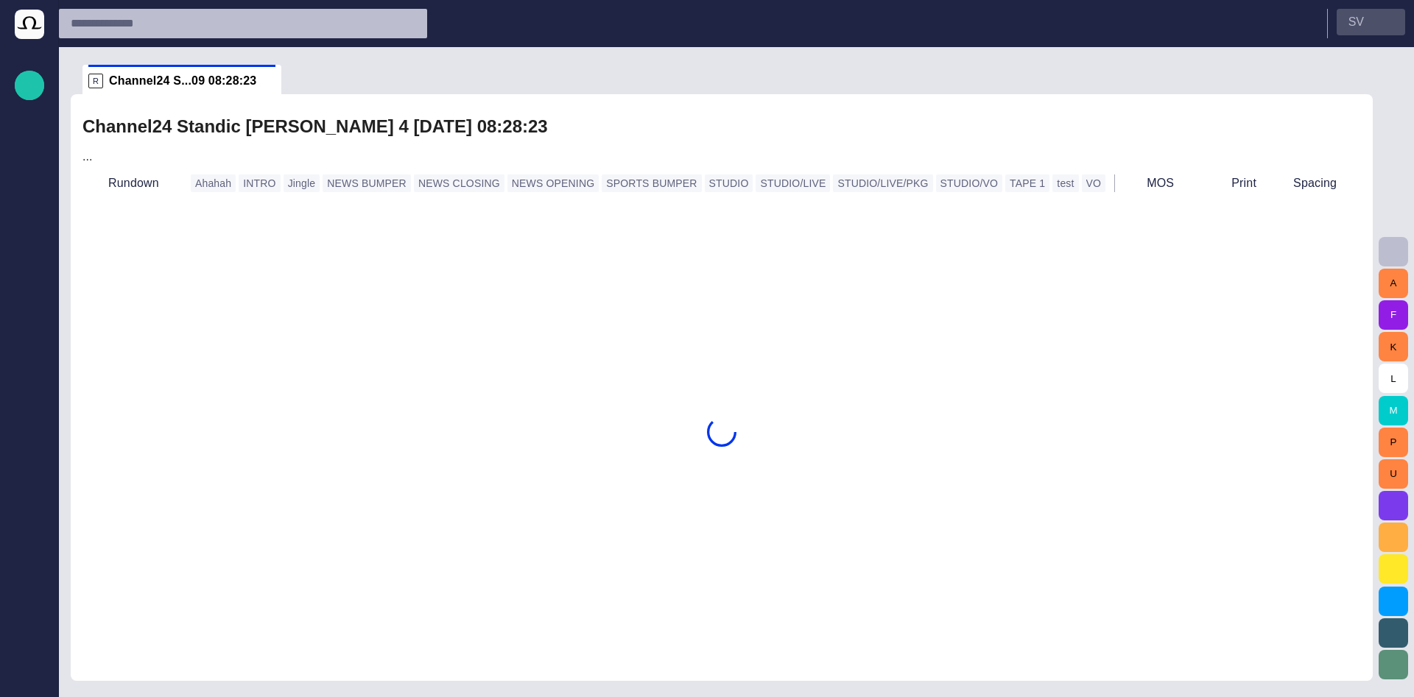
click at [1355, 19] on p "S V" at bounding box center [1355, 22] width 15 height 18
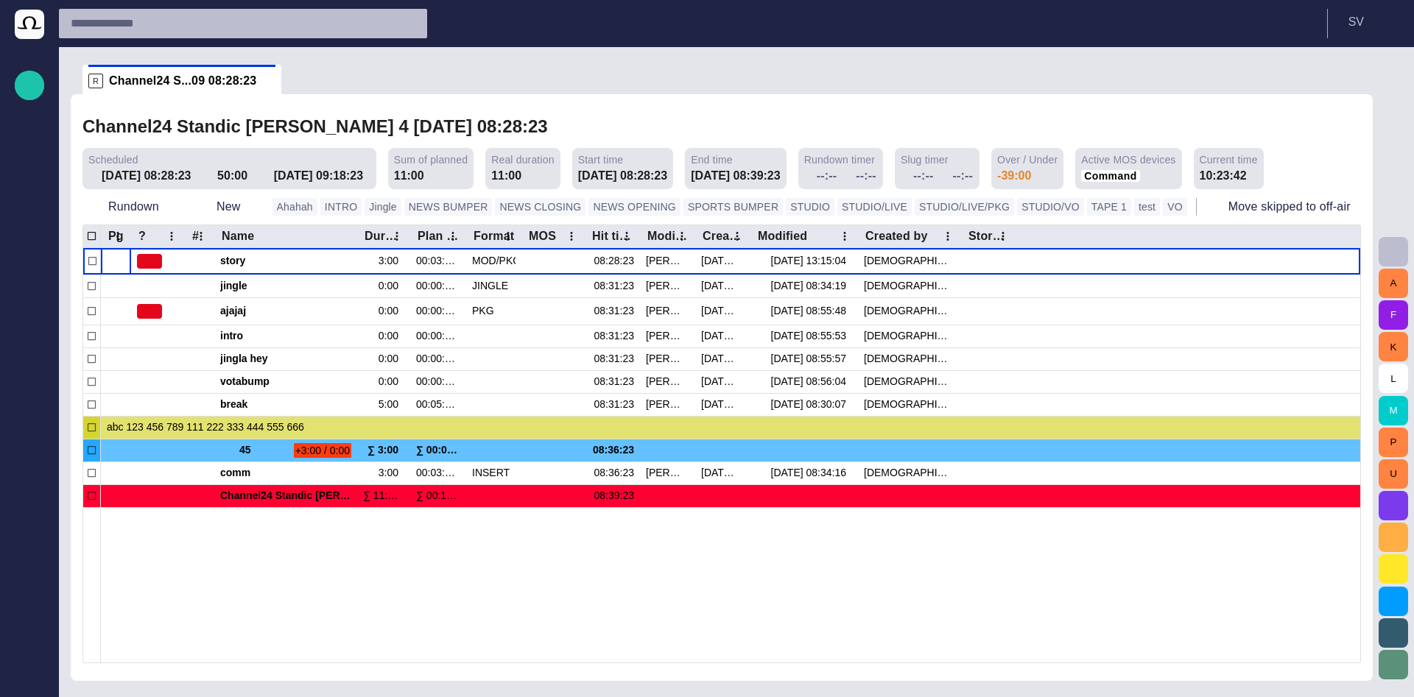
click at [1400, 244] on span "button" at bounding box center [1393, 252] width 18 height 18
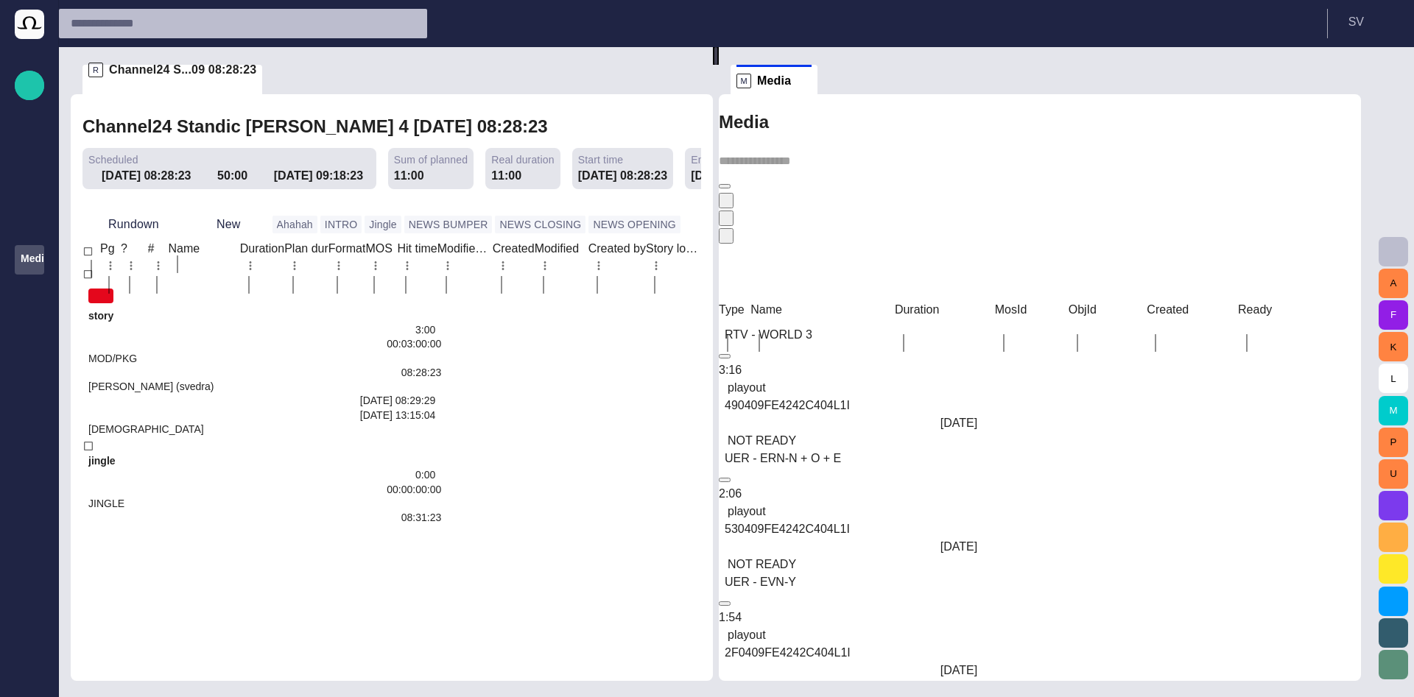
click at [885, 450] on div "UER - ERN-N + O + E" at bounding box center [851, 459] width 264 height 18
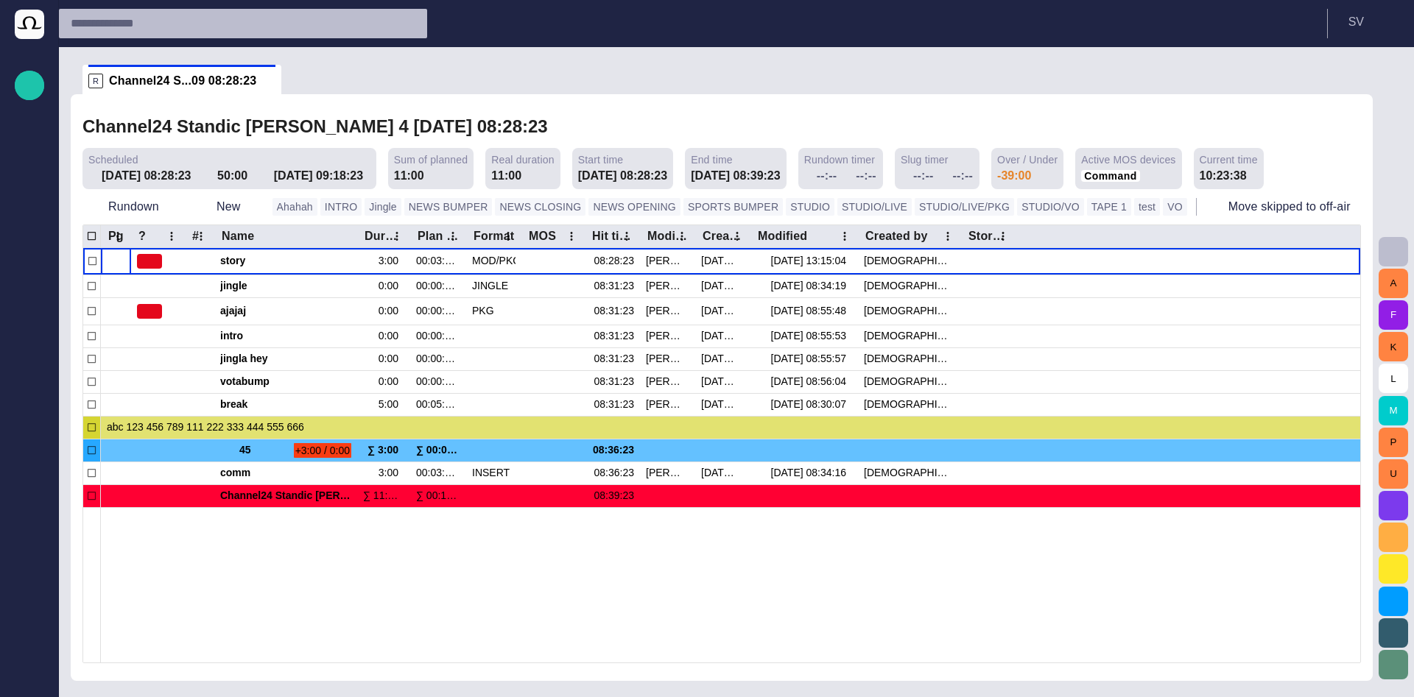
click at [1393, 234] on div "A F K L M P U" at bounding box center [1392, 372] width 41 height 650
click at [1397, 249] on span "button" at bounding box center [1393, 252] width 18 height 18
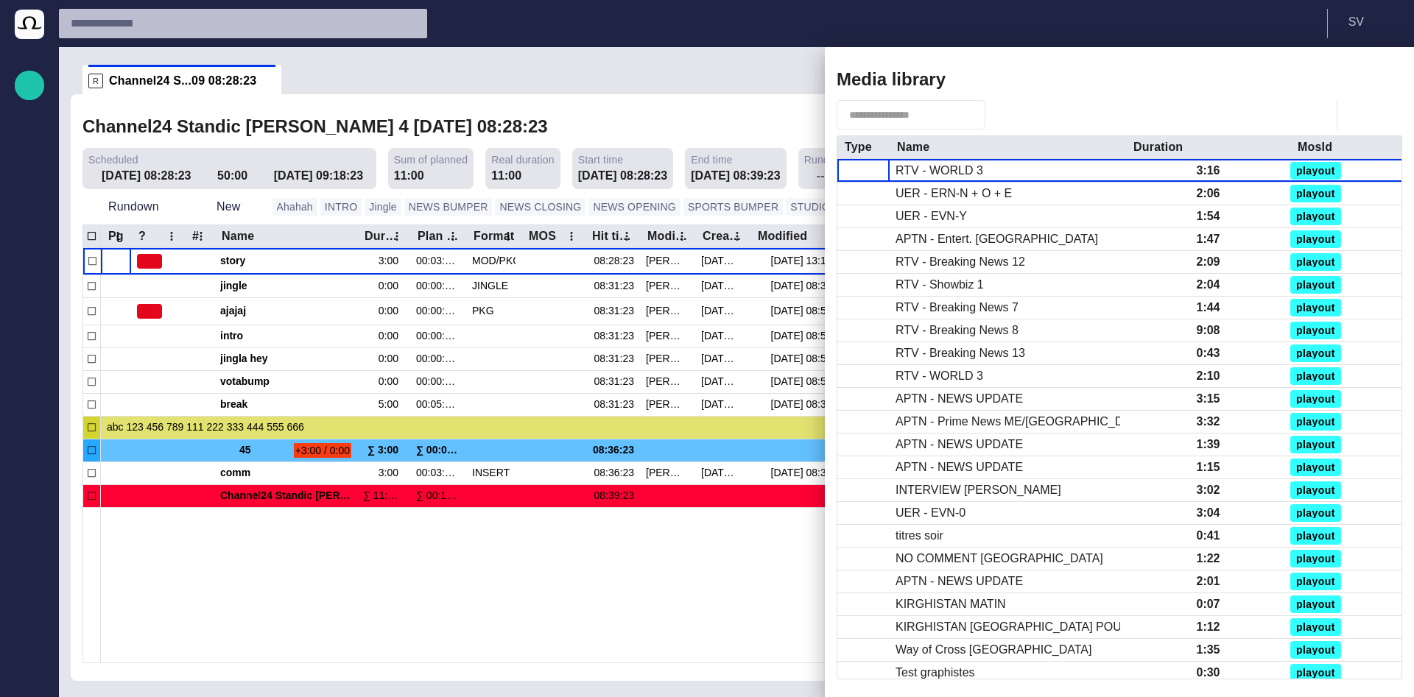
drag, startPoint x: 1341, startPoint y: 77, endPoint x: 705, endPoint y: 12, distance: 640.2
click at [1341, 77] on span "button" at bounding box center [1338, 80] width 18 height 18
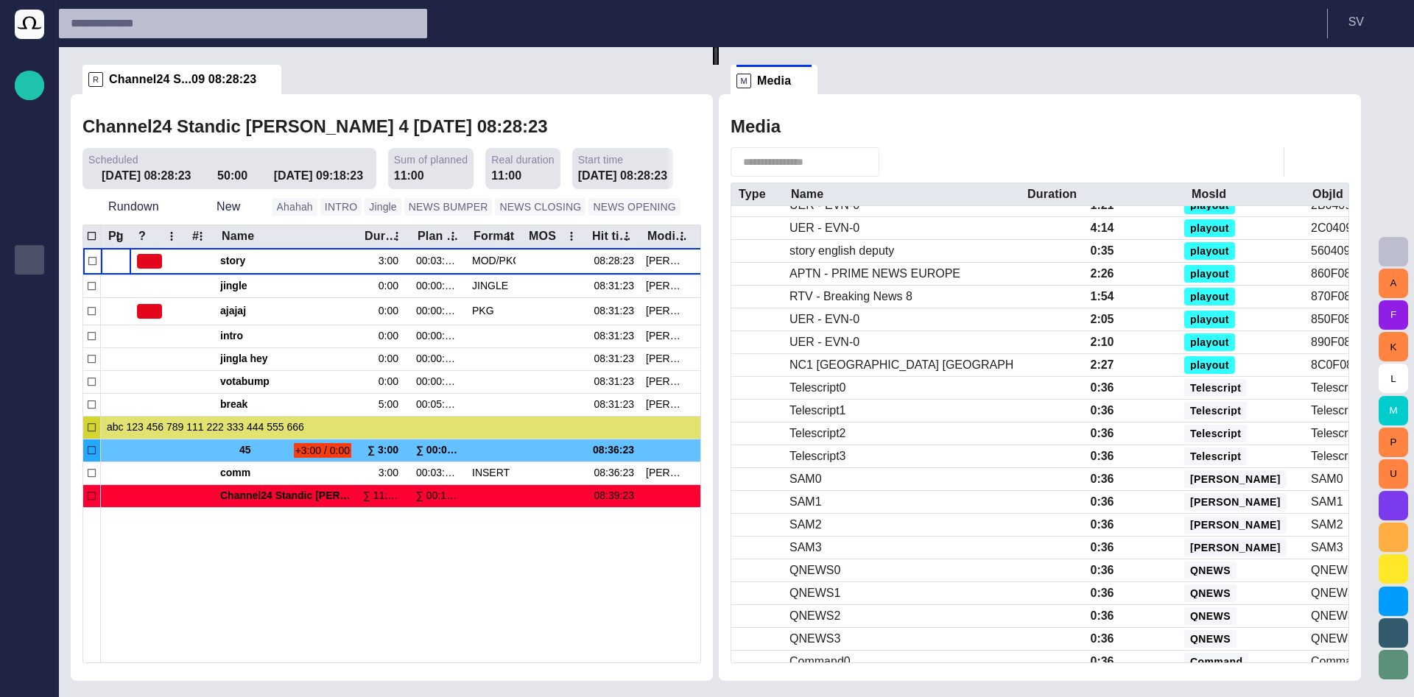
scroll to position [682, 0]
click at [853, 443] on div "Telescript2" at bounding box center [901, 434] width 236 height 22
